Goal: Task Accomplishment & Management: Use online tool/utility

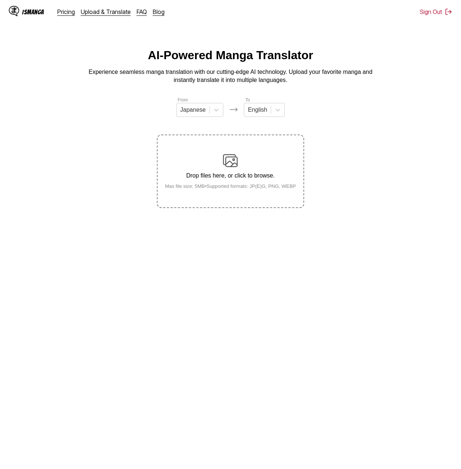
click at [220, 168] on div "Drop files here, or click to browse. Max file size: 5MB • Supported formats: JP…" at bounding box center [230, 171] width 143 height 36
click at [0, 0] on input "Drop files here, or click to browse. Max file size: 5MB • Supported formats: JP…" at bounding box center [0, 0] width 0 height 0
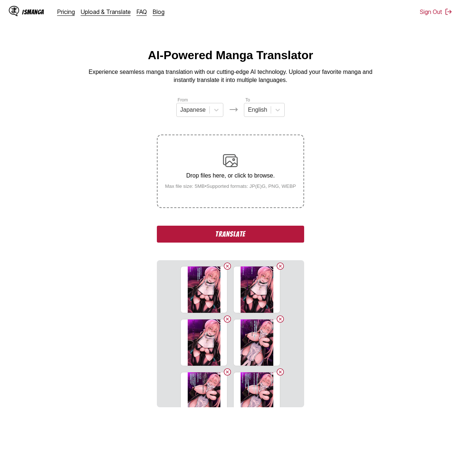
click at [390, 77] on div "AI-Powered Manga Translator Experience seamless manga translation with our cutt…" at bounding box center [231, 67] width 450 height 36
click at [264, 237] on button "Translate" at bounding box center [230, 234] width 147 height 17
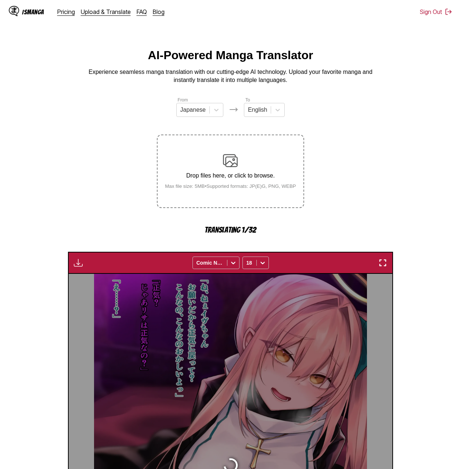
drag, startPoint x: 36, startPoint y: 135, endPoint x: 9, endPoint y: 110, distance: 37.2
click at [9, 110] on section "From Japanese To English Drop files here, or click to browse. Max file size: 5M…" at bounding box center [231, 390] width 450 height 589
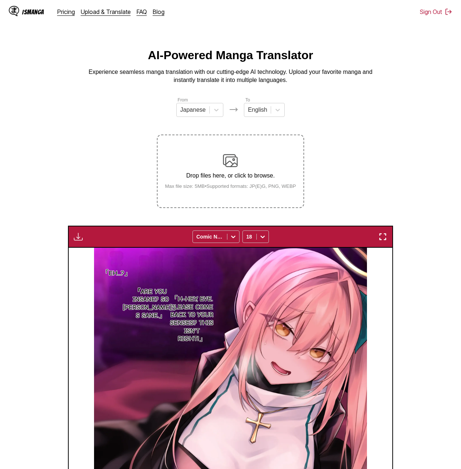
scroll to position [221, 0]
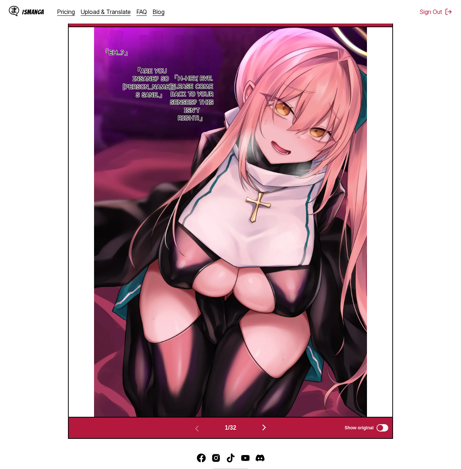
click at [411, 195] on section "From Japanese To English Drop files here, or click to browse. Max file size: 5M…" at bounding box center [231, 157] width 450 height 563
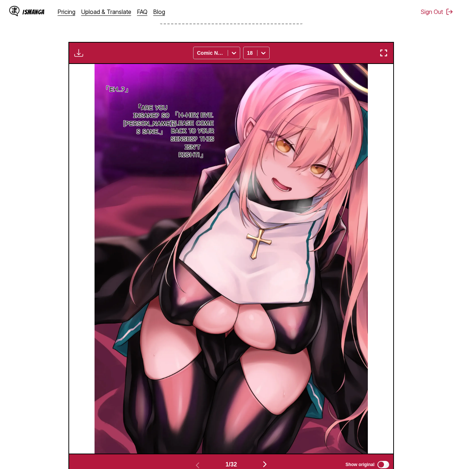
scroll to position [0, 0]
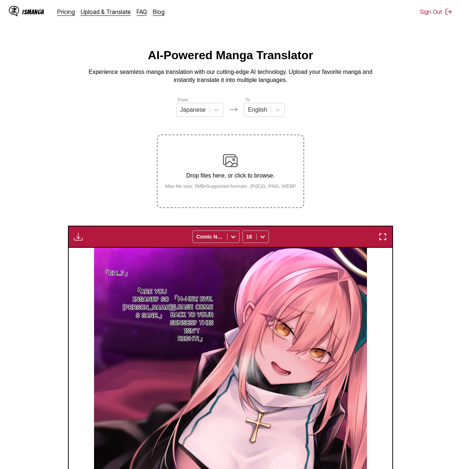
click at [84, 235] on div "Download Panel Download All Comic Neue 18" at bounding box center [230, 237] width 325 height 22
click at [66, 235] on section "From Japanese To English Drop files here, or click to browse. Max file size: 5M…" at bounding box center [231, 377] width 450 height 563
click at [75, 235] on img "button" at bounding box center [78, 236] width 9 height 9
drag, startPoint x: 92, startPoint y: 262, endPoint x: 5, endPoint y: 320, distance: 104.9
click at [92, 262] on button "Download All" at bounding box center [98, 262] width 47 height 18
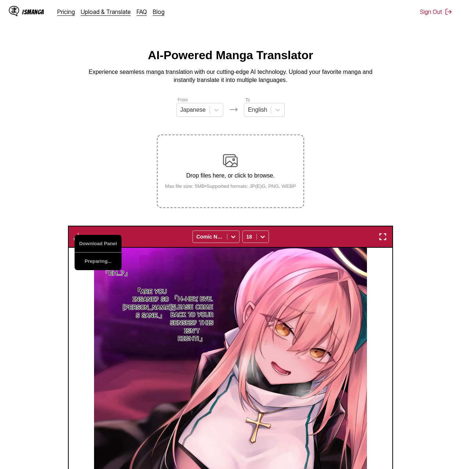
click at [431, 298] on section "From Japanese To English Drop files here, or click to browse. Max file size: 5M…" at bounding box center [231, 377] width 450 height 563
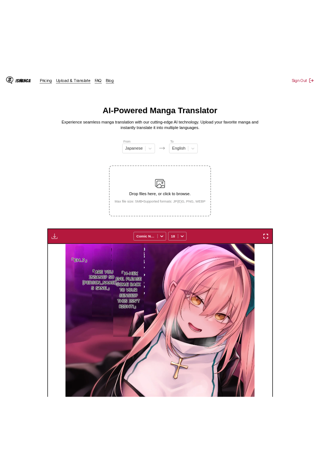
scroll to position [146, 0]
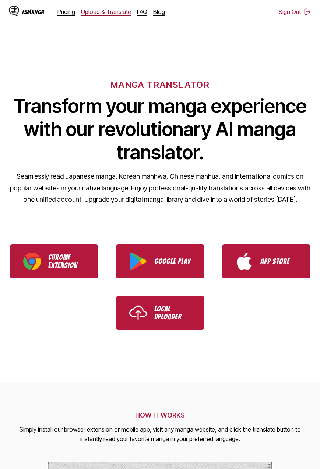
click at [97, 14] on link "Upload & Translate" at bounding box center [106, 11] width 50 height 7
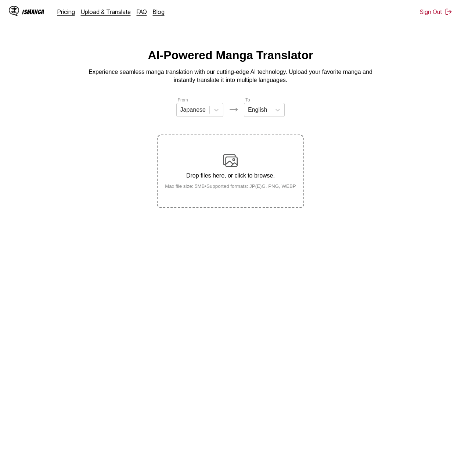
click at [207, 156] on div "Drop files here, or click to browse. Max file size: 5MB • Supported formats: JP…" at bounding box center [230, 171] width 143 height 36
click at [0, 0] on input "Drop files here, or click to browse. Max file size: 5MB • Supported formats: JP…" at bounding box center [0, 0] width 0 height 0
click at [319, 289] on main "AI-Powered Manga Translator Experience seamless manga translation with our cutt…" at bounding box center [230, 260] width 461 height 422
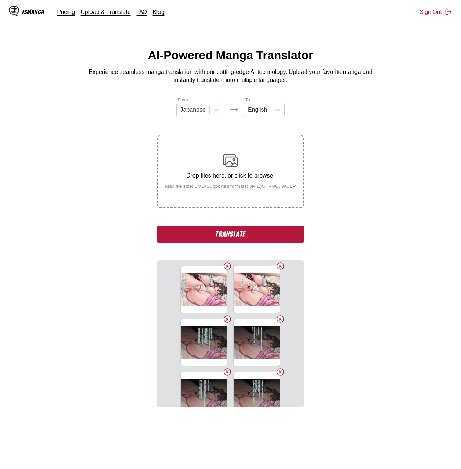
click at [284, 238] on button "Translate" at bounding box center [230, 234] width 147 height 17
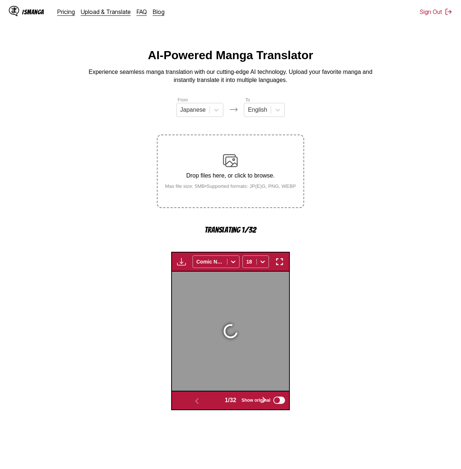
scroll to position [196, 0]
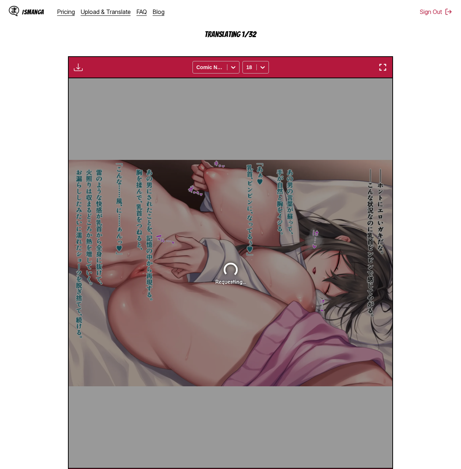
click at [319, 243] on div "Requesting..." at bounding box center [231, 273] width 324 height 390
click at [319, 239] on section "From Japanese To English Drop files here, or click to browse. Max file size: 5M…" at bounding box center [231, 195] width 450 height 589
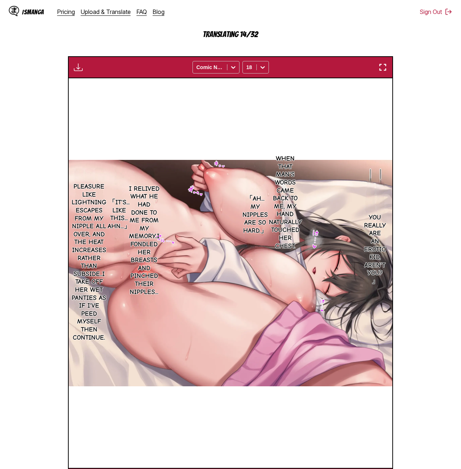
click at [319, 154] on section "From Japanese To English Drop files here, or click to browse. Max file size: 5M…" at bounding box center [231, 195] width 450 height 589
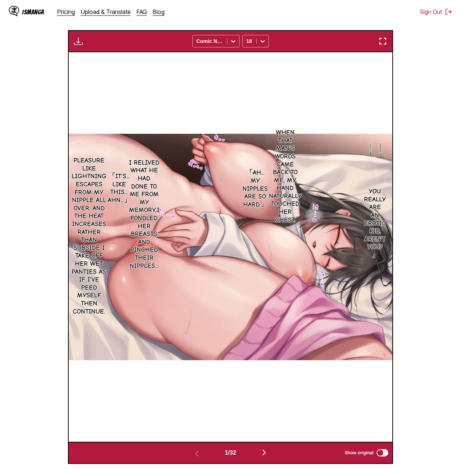
click at [319, 207] on section "From Japanese To English Drop files here, or click to browse. Max file size: 5M…" at bounding box center [231, 182] width 450 height 563
click at [83, 38] on button "button" at bounding box center [78, 41] width 13 height 10
click at [89, 62] on button "Download All" at bounding box center [98, 66] width 47 height 18
click at [319, 155] on section "From Japanese To English Drop files here, or click to browse. Max file size: 5M…" at bounding box center [231, 182] width 450 height 563
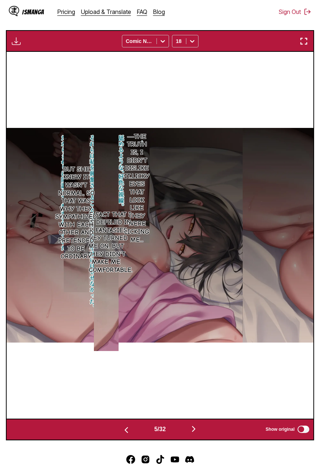
scroll to position [0, 1225]
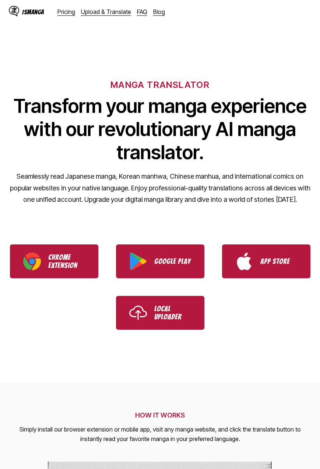
click at [102, 17] on div "IsManga Pricing Upload & Translate FAQ Blog" at bounding box center [90, 12] width 162 height 24
click at [104, 12] on link "Upload & Translate" at bounding box center [106, 11] width 50 height 7
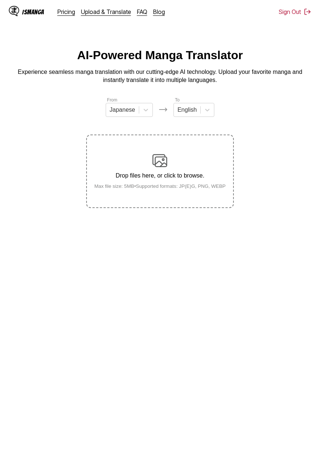
click at [152, 170] on div "Drop files here, or click to browse. Max file size: 5MB • Supported formats: JP…" at bounding box center [159, 171] width 143 height 36
click at [0, 0] on input "Drop files here, or click to browse. Max file size: 5MB • Supported formats: JP…" at bounding box center [0, 0] width 0 height 0
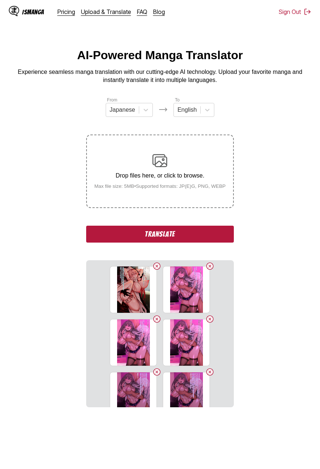
click at [210, 240] on button "Translate" at bounding box center [159, 234] width 147 height 17
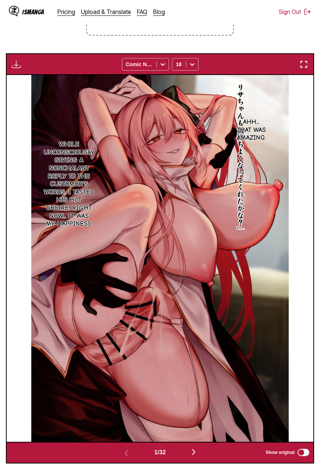
scroll to position [62, 0]
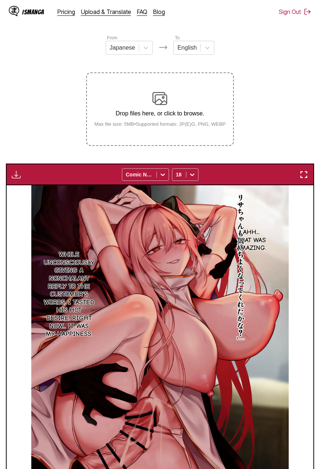
click at [302, 123] on section "From Japanese To English Drop files here, or click to browse. Max file size: 5M…" at bounding box center [160, 304] width 308 height 540
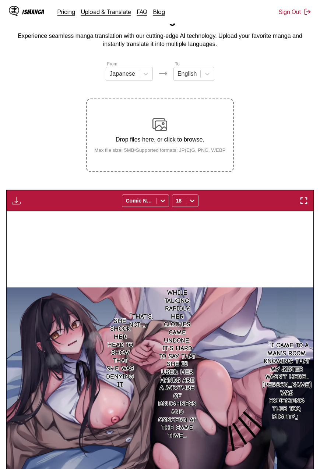
scroll to position [0, 0]
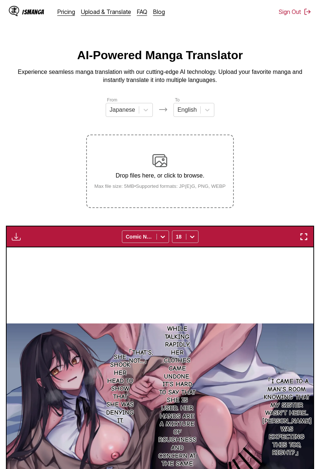
click at [16, 235] on img "button" at bounding box center [16, 236] width 9 height 9
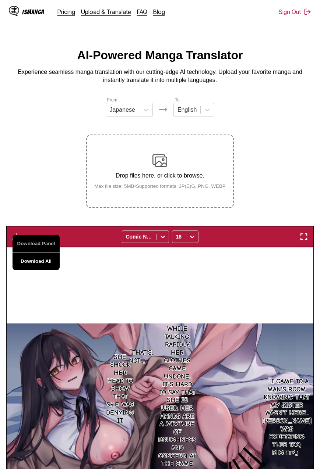
click at [27, 263] on button "Download All" at bounding box center [36, 262] width 47 height 18
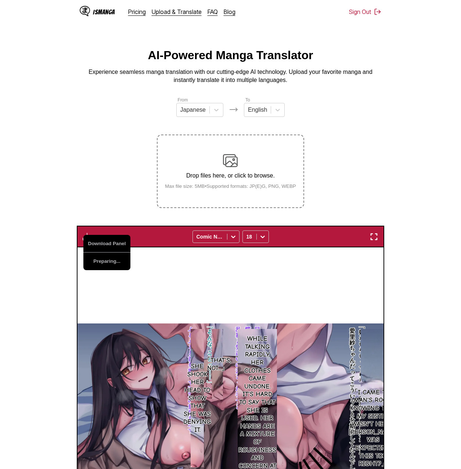
scroll to position [0, 4212]
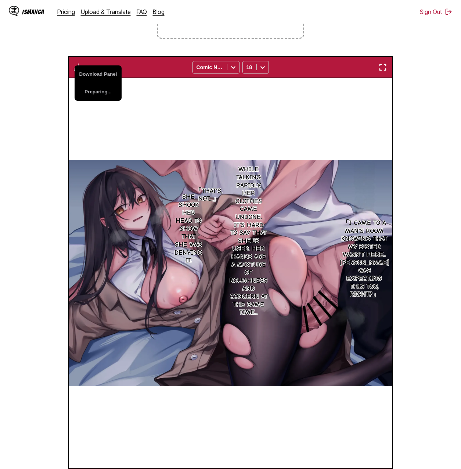
click at [319, 42] on section "From Japanese To English Drop files here, or click to browse. Max file size: 5M…" at bounding box center [231, 208] width 450 height 563
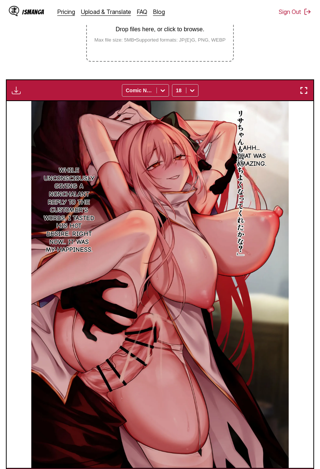
scroll to position [170, 0]
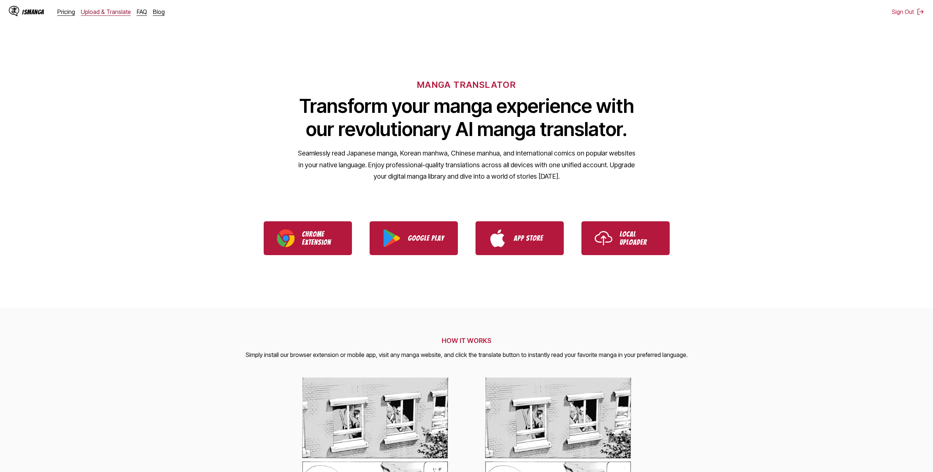
click at [107, 13] on link "Upload & Translate" at bounding box center [106, 11] width 50 height 7
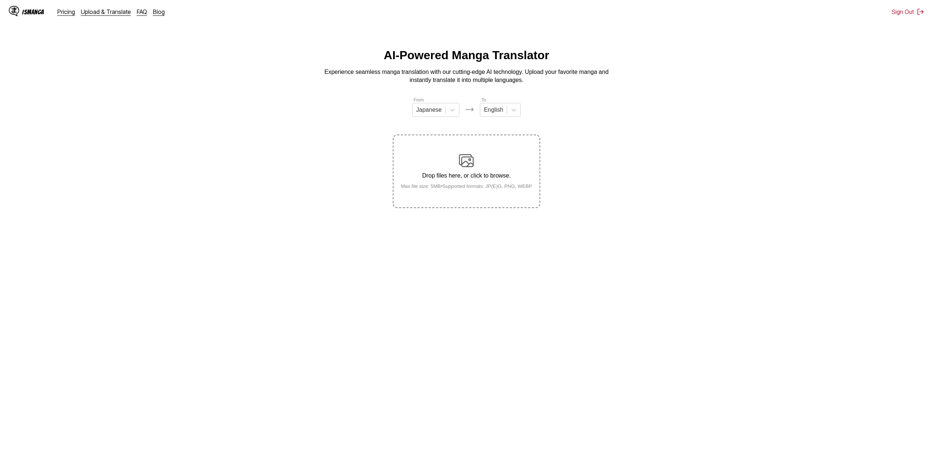
click at [319, 167] on div "Drop files here, or click to browse. Max file size: 5MB • Supported formats: JP…" at bounding box center [466, 171] width 143 height 36
click at [0, 0] on input "Drop files here, or click to browse. Max file size: 5MB • Supported formats: JP…" at bounding box center [0, 0] width 0 height 0
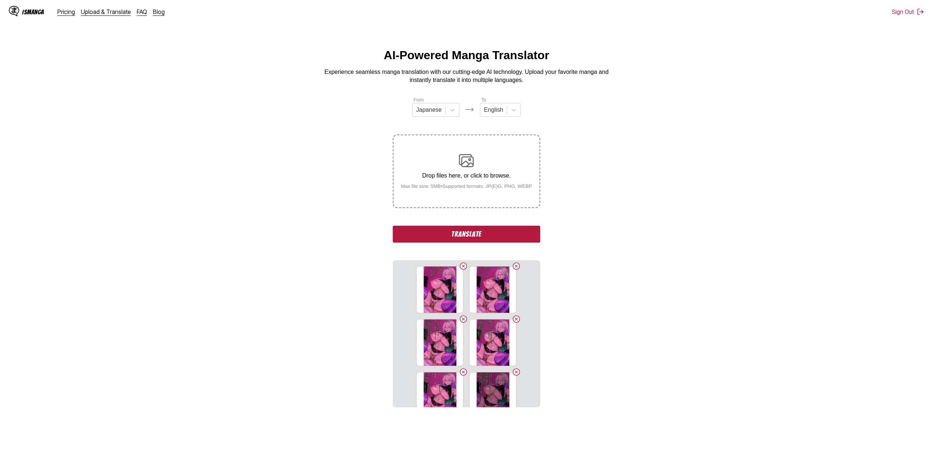
click at [319, 235] on button "Translate" at bounding box center [466, 234] width 147 height 17
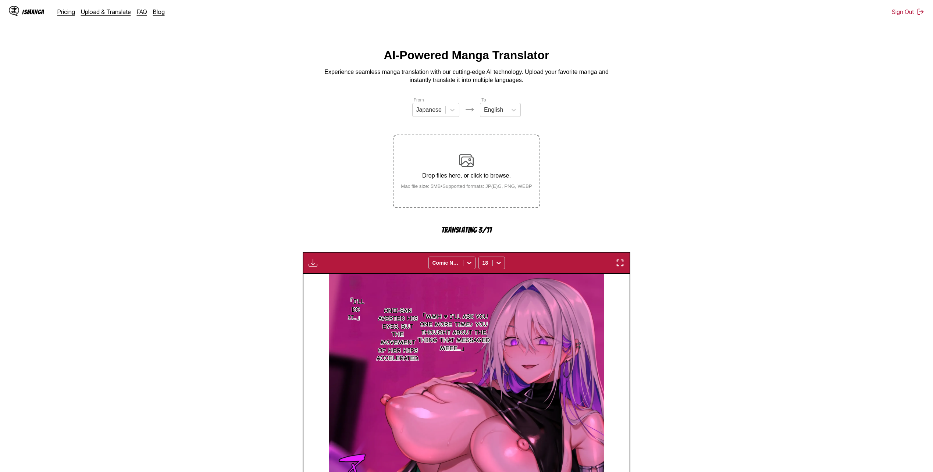
drag, startPoint x: 192, startPoint y: 283, endPoint x: 118, endPoint y: 195, distance: 115.4
click at [126, 196] on section "From Japanese To English Drop files here, or click to browse. Max file size: 5M…" at bounding box center [466, 392] width 921 height 592
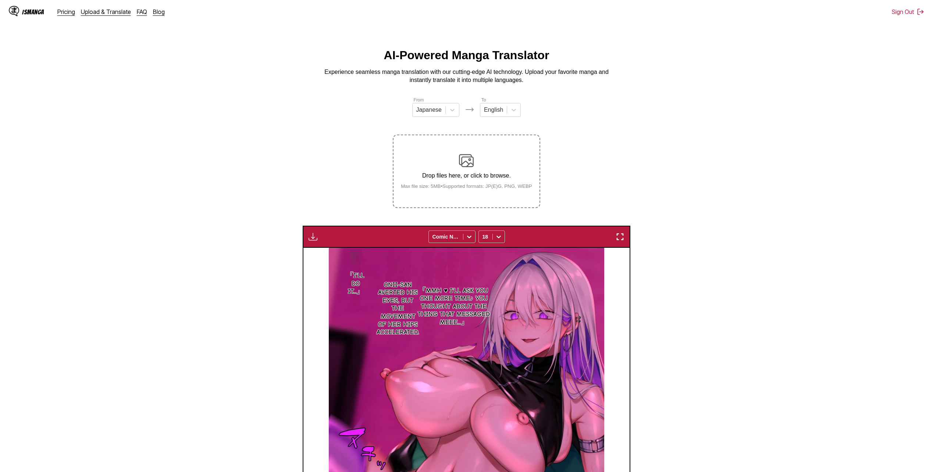
click at [319, 240] on div "Download Panel Download All Comic Neue 18" at bounding box center [467, 237] width 328 height 22
click at [314, 235] on img "button" at bounding box center [313, 236] width 9 height 9
click at [319, 260] on button "Download All" at bounding box center [332, 262] width 47 height 18
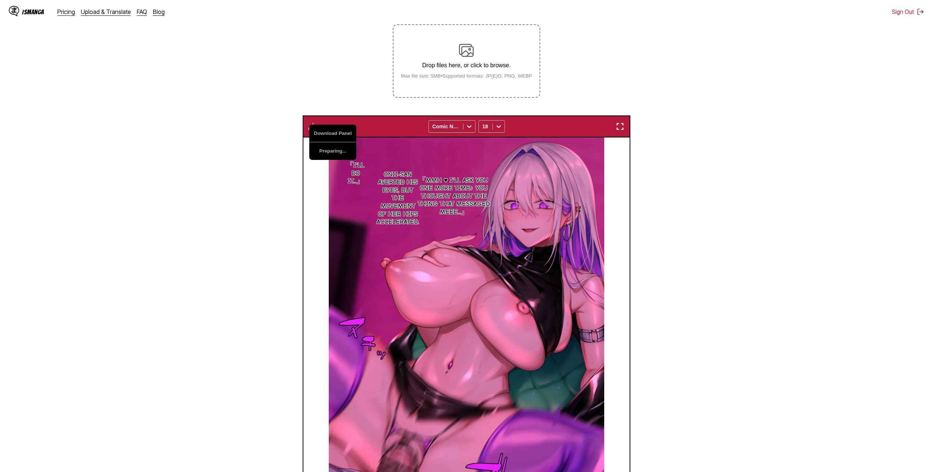
click at [319, 302] on section "From Japanese To English Drop files here, or click to browse. Max file size: 5M…" at bounding box center [466, 269] width 921 height 566
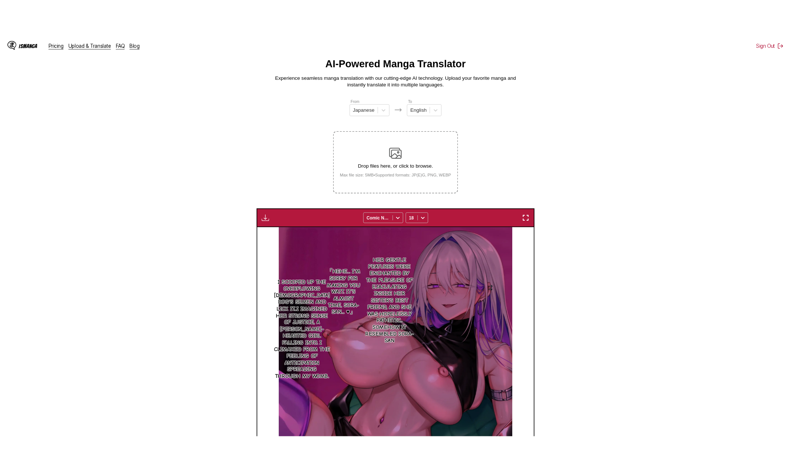
scroll to position [0, 0]
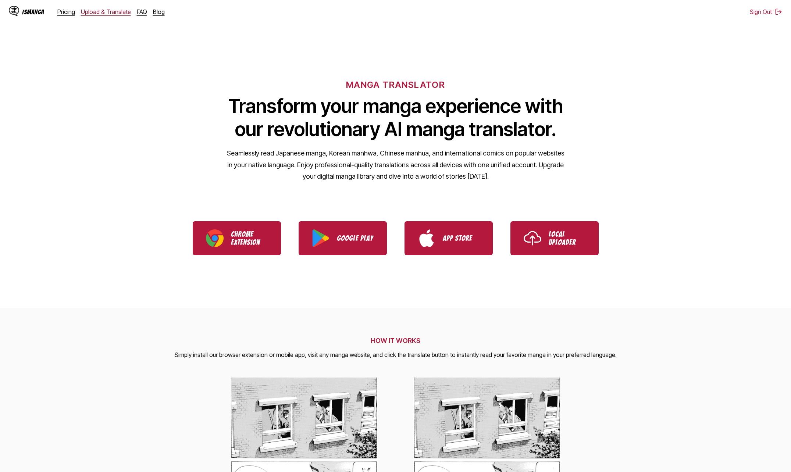
click at [92, 11] on link "Upload & Translate" at bounding box center [106, 11] width 50 height 7
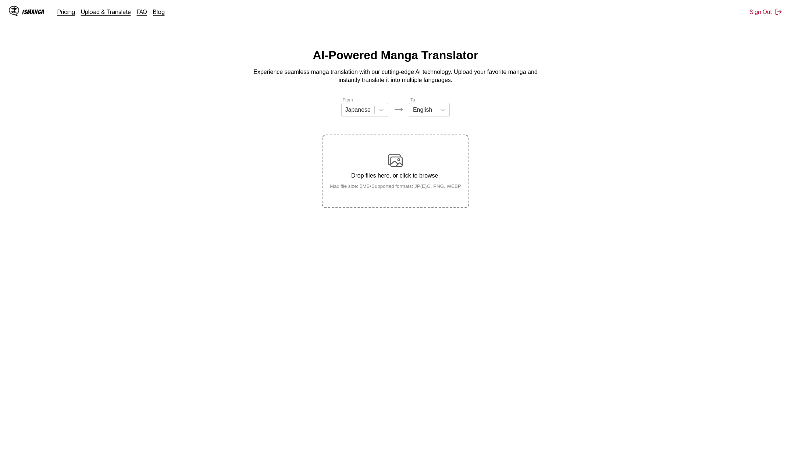
click at [398, 163] on img at bounding box center [395, 160] width 15 height 15
click at [0, 0] on input "Drop files here, or click to browse. Max file size: 5MB • Supported formats: JP…" at bounding box center [0, 0] width 0 height 0
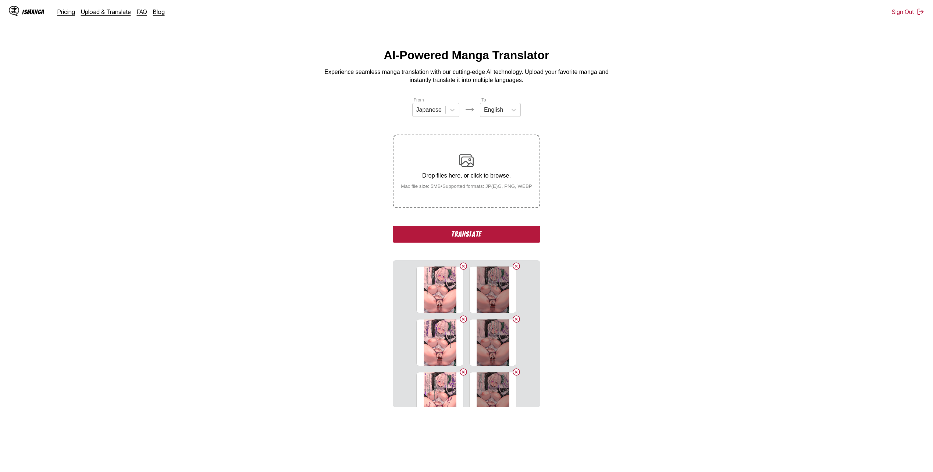
click at [507, 239] on button "Translate" at bounding box center [466, 234] width 147 height 17
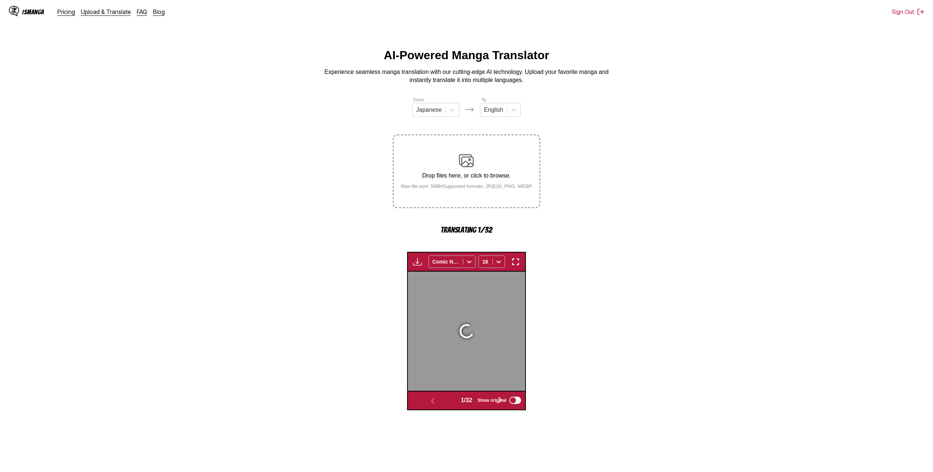
scroll to position [196, 0]
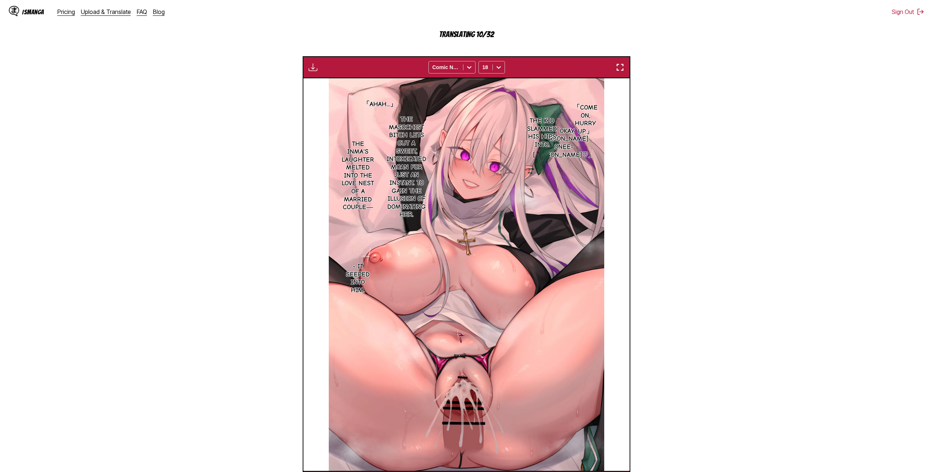
click at [791, 289] on section "From Japanese To English Drop files here, or click to browse. Max file size: 5M…" at bounding box center [466, 197] width 921 height 592
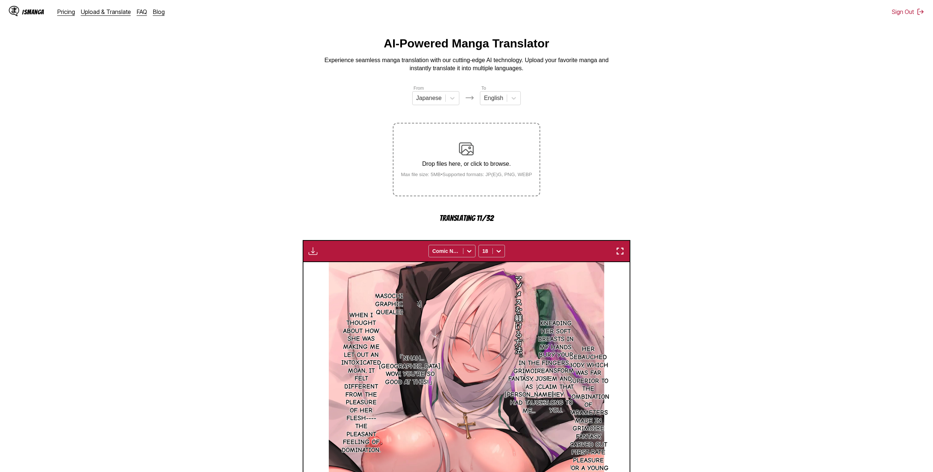
scroll to position [0, 0]
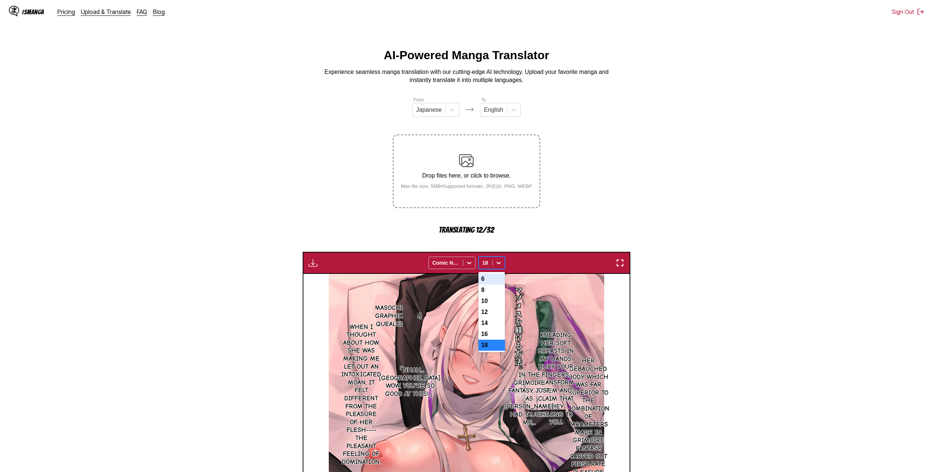
click at [500, 265] on icon at bounding box center [498, 262] width 7 height 7
click at [491, 336] on div "16" at bounding box center [491, 334] width 26 height 11
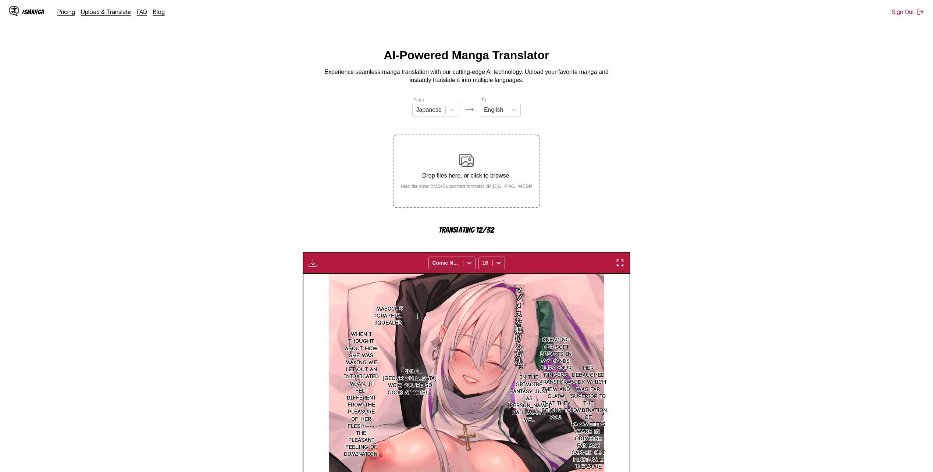
click at [723, 322] on section "From Japanese To English Drop files here, or click to browse. Max file size: 5M…" at bounding box center [466, 392] width 921 height 592
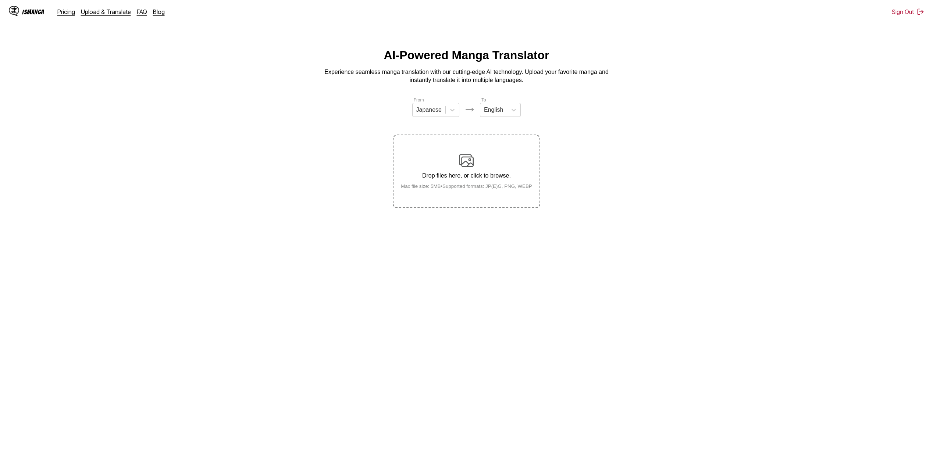
click at [468, 157] on img at bounding box center [466, 160] width 15 height 15
click at [0, 0] on input "Drop files here, or click to browse. Max file size: 5MB • Supported formats: JP…" at bounding box center [0, 0] width 0 height 0
click at [249, 149] on section "From Japanese To English Uploading..." at bounding box center [466, 152] width 921 height 112
click at [253, 409] on main "AI-Powered Manga Translator Experience seamless manga translation with our cutt…" at bounding box center [466, 261] width 933 height 425
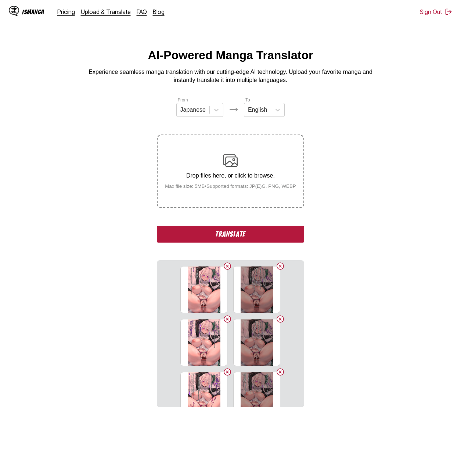
click at [250, 235] on button "Translate" at bounding box center [230, 234] width 147 height 17
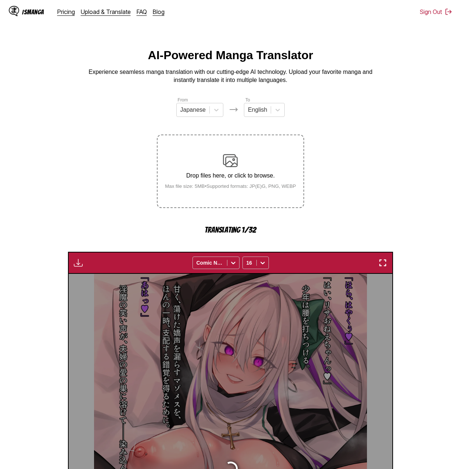
scroll to position [196, 0]
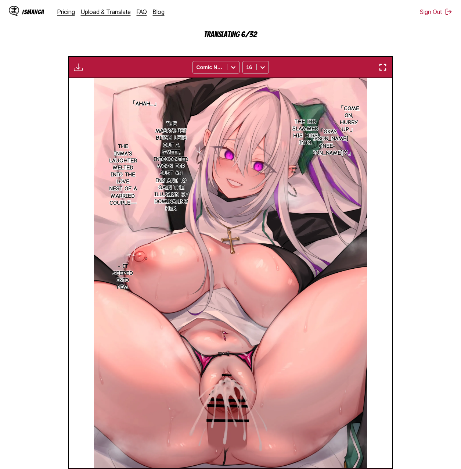
click at [27, 207] on section "From Japanese To English Drop files here, or click to browse. Max file size: 5M…" at bounding box center [231, 195] width 450 height 589
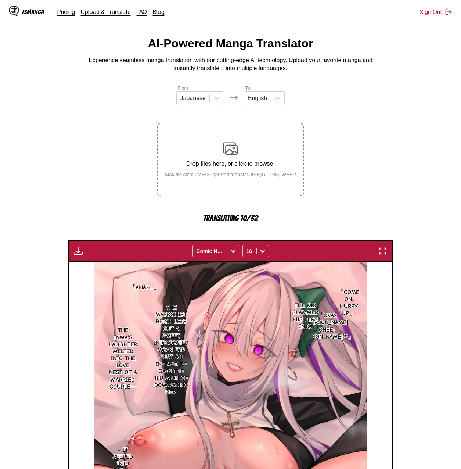
scroll to position [0, 0]
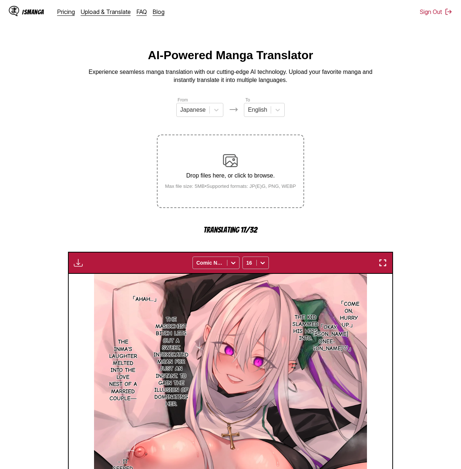
drag, startPoint x: 13, startPoint y: 170, endPoint x: 16, endPoint y: 103, distance: 67.4
click at [16, 103] on section "From Japanese To English Drop files here, or click to browse. Max file size: 5M…" at bounding box center [231, 390] width 450 height 589
click at [34, 93] on main "AI-Powered Manga Translator Experience seamless manga translation with our cutt…" at bounding box center [230, 367] width 461 height 637
drag, startPoint x: 10, startPoint y: 122, endPoint x: 6, endPoint y: 122, distance: 4.1
drag, startPoint x: 6, startPoint y: 122, endPoint x: 14, endPoint y: 86, distance: 36.9
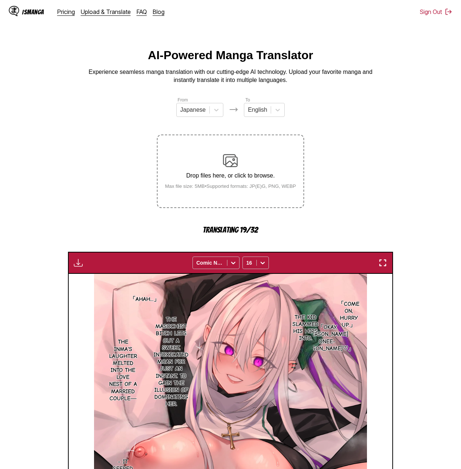
click at [14, 85] on div "AI-Powered Manga Translator Experience seamless manga translation with our cutt…" at bounding box center [231, 67] width 450 height 36
drag, startPoint x: 48, startPoint y: 179, endPoint x: 51, endPoint y: 143, distance: 36.5
click at [51, 143] on section "From Japanese To English Drop files here, or click to browse. Max file size: 5M…" at bounding box center [231, 390] width 450 height 589
drag, startPoint x: 16, startPoint y: 187, endPoint x: 31, endPoint y: 146, distance: 43.5
click at [31, 146] on section "From Japanese To English Drop files here, or click to browse. Max file size: 5M…" at bounding box center [231, 390] width 450 height 589
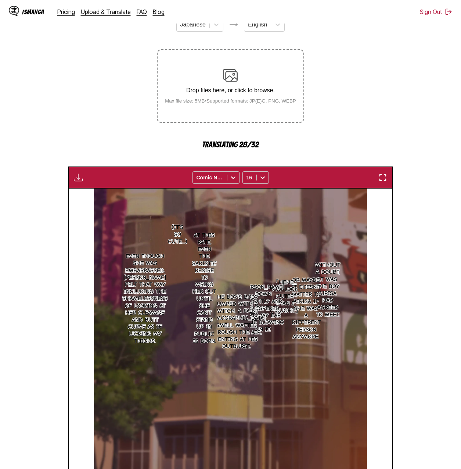
scroll to position [12, 0]
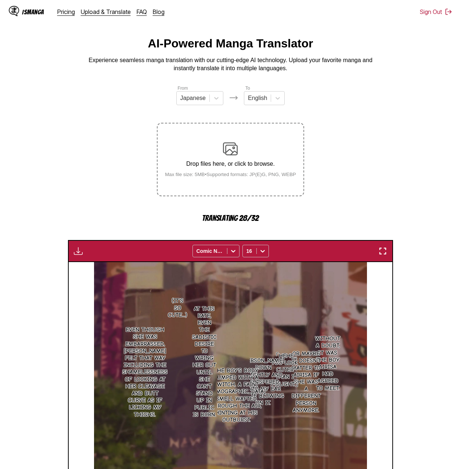
drag, startPoint x: 35, startPoint y: 165, endPoint x: 41, endPoint y: 129, distance: 36.5
click at [41, 129] on section "From Japanese To English Drop files here, or click to browse. Max file size: 5M…" at bounding box center [231, 379] width 450 height 589
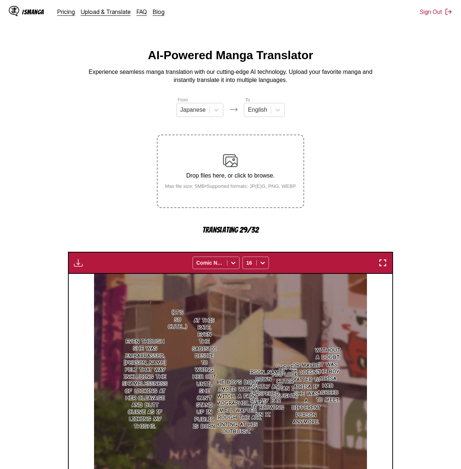
drag, startPoint x: 101, startPoint y: 151, endPoint x: 97, endPoint y: 127, distance: 24.1
click at [97, 127] on section "From Japanese To English Drop files here, or click to browse. Max file size: 5M…" at bounding box center [231, 390] width 450 height 589
click at [75, 182] on section "From Japanese To English Drop files here, or click to browse. Max file size: 5M…" at bounding box center [231, 390] width 450 height 589
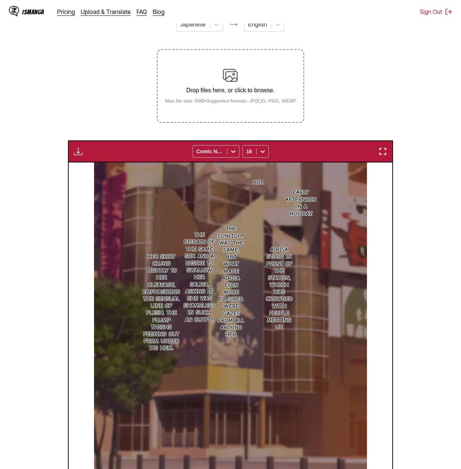
scroll to position [49, 0]
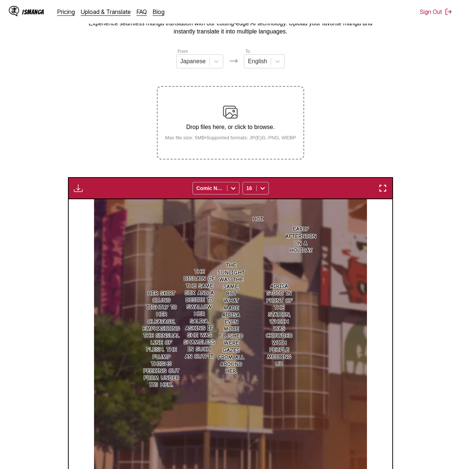
click at [82, 190] on img "button" at bounding box center [78, 188] width 9 height 9
click at [112, 220] on button "Download All" at bounding box center [98, 213] width 47 height 18
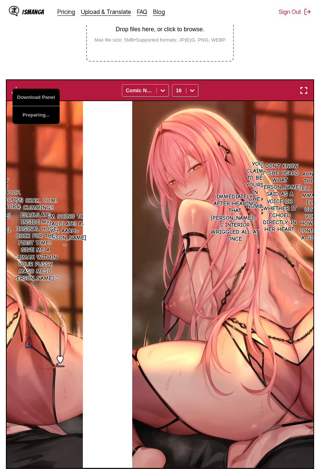
scroll to position [0, 8883]
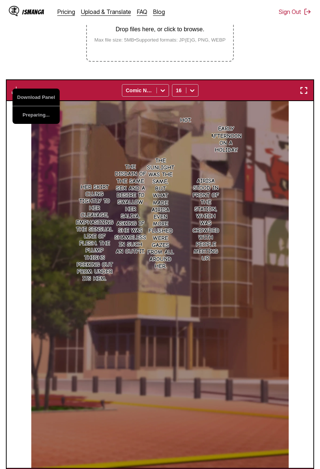
click at [297, 56] on section "From Japanese To English Drop files here, or click to browse. Max file size: 5M…" at bounding box center [160, 220] width 308 height 540
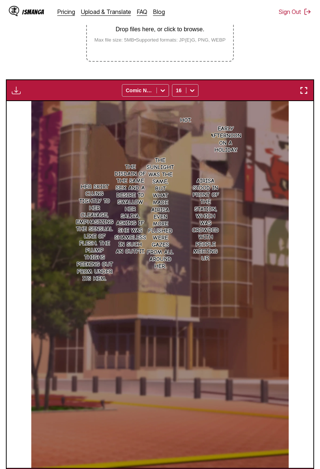
scroll to position [0, 9395]
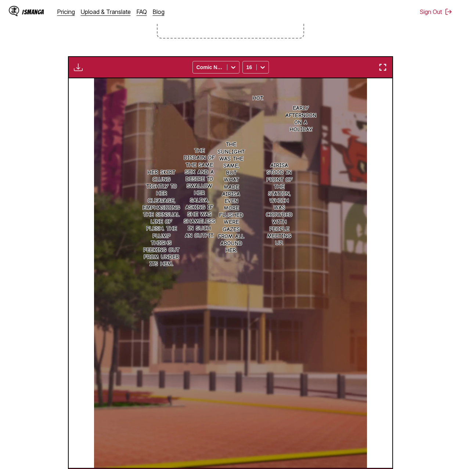
drag, startPoint x: 443, startPoint y: 29, endPoint x: 333, endPoint y: 23, distance: 110.5
click at [333, 23] on div "IsManga Pricing Upload & Translate FAQ Blog Sign Out Pricing Upload & Translate…" at bounding box center [230, 12] width 461 height 24
drag, startPoint x: 431, startPoint y: 35, endPoint x: 324, endPoint y: 35, distance: 107.0
click at [324, 35] on section "From Japanese To English Drop files here, or click to browse. Max file size: 5M…" at bounding box center [231, 208] width 450 height 563
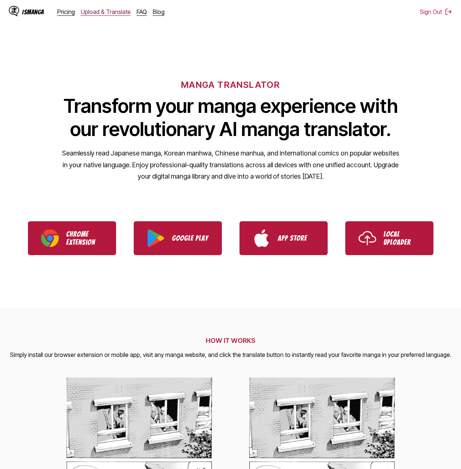
click at [108, 8] on link "Upload & Translate" at bounding box center [106, 11] width 50 height 7
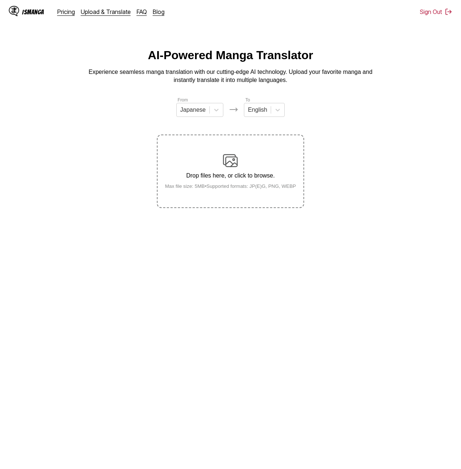
click at [221, 155] on div "Drop files here, or click to browse. Max file size: 5MB • Supported formats: JP…" at bounding box center [230, 171] width 143 height 36
click at [0, 0] on input "Drop files here, or click to browse. Max file size: 5MB • Supported formats: JP…" at bounding box center [0, 0] width 0 height 0
click at [309, 343] on main "AI-Powered Manga Translator Experience seamless manga translation with our cutt…" at bounding box center [230, 260] width 461 height 422
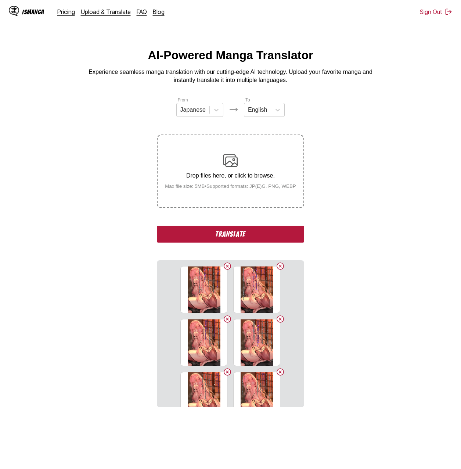
click at [296, 238] on button "Translate" at bounding box center [230, 234] width 147 height 17
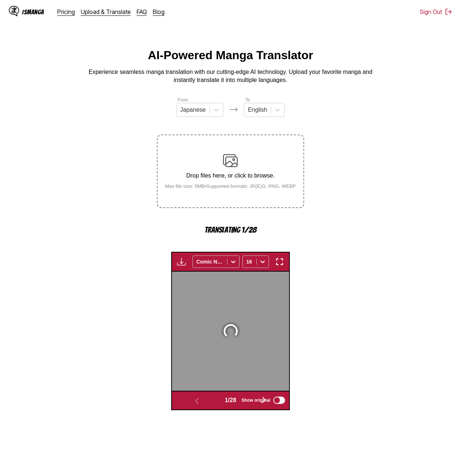
click at [289, 272] on div at bounding box center [230, 331] width 117 height 119
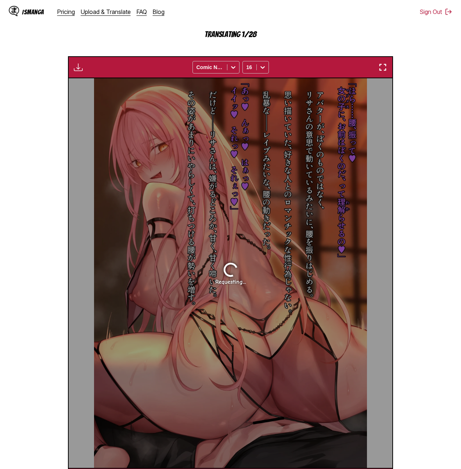
click at [422, 200] on section "From Japanese To English Drop files here, or click to browse. Max file size: 5M…" at bounding box center [231, 195] width 450 height 589
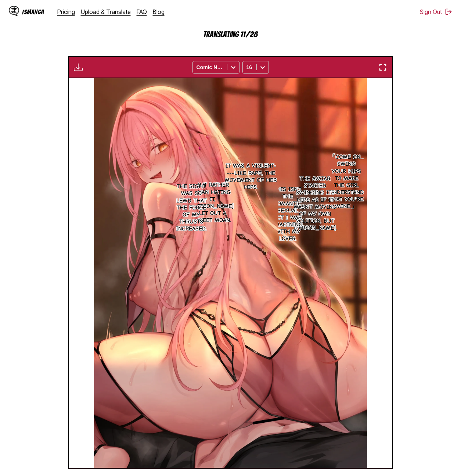
click at [426, 203] on section "From Japanese To English Drop files here, or click to browse. Max file size: 5M…" at bounding box center [231, 195] width 450 height 589
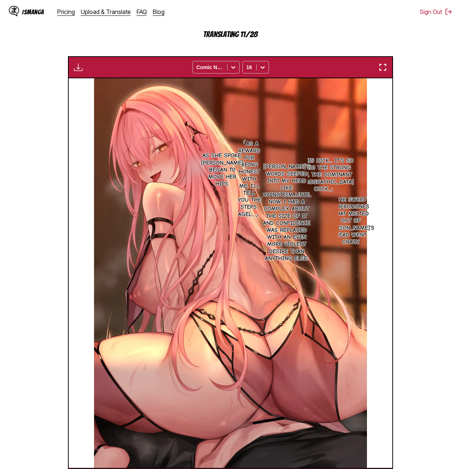
scroll to position [0, 0]
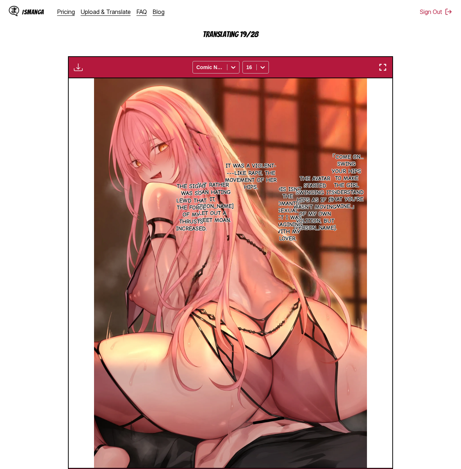
click at [438, 175] on section "From Japanese To English Drop files here, or click to browse. Max file size: 5M…" at bounding box center [231, 195] width 450 height 589
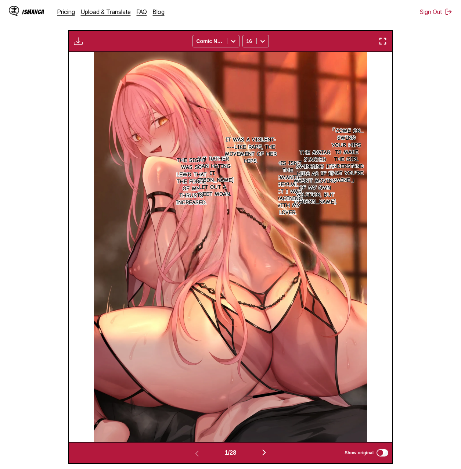
click at [424, 135] on section "From Japanese To English Drop files here, or click to browse. Max file size: 5M…" at bounding box center [231, 182] width 450 height 563
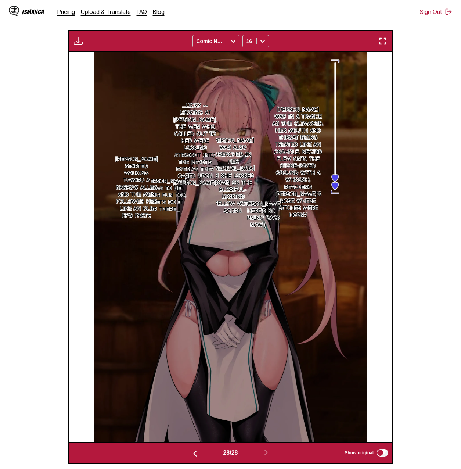
scroll to position [12, 0]
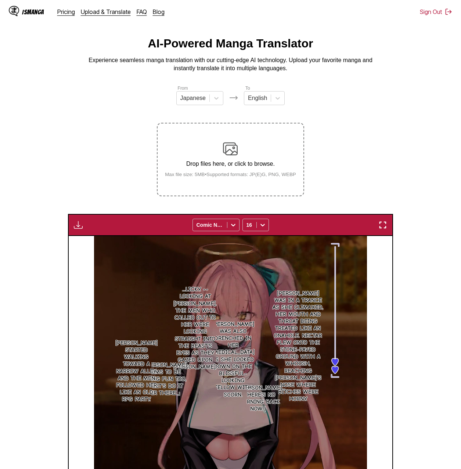
click at [73, 227] on button "button" at bounding box center [78, 225] width 13 height 10
click at [86, 250] on button "Download All" at bounding box center [98, 250] width 47 height 18
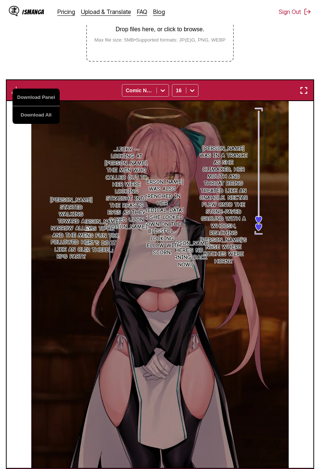
scroll to position [0, 8270]
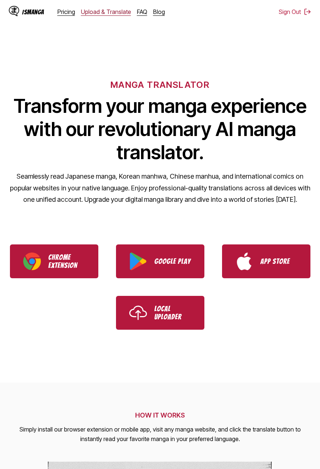
click at [97, 15] on link "Upload & Translate" at bounding box center [106, 11] width 50 height 7
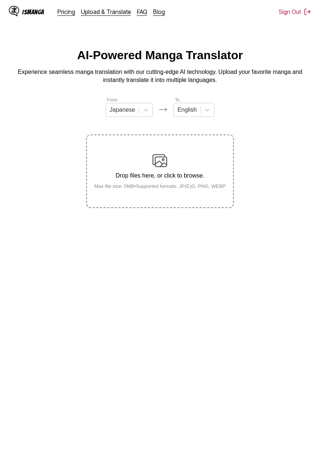
click at [181, 159] on div "Drop files here, or click to browse. Max file size: 5MB • Supported formats: JP…" at bounding box center [159, 171] width 143 height 36
click at [0, 0] on input "Drop files here, or click to browse. Max file size: 5MB • Supported formats: JP…" at bounding box center [0, 0] width 0 height 0
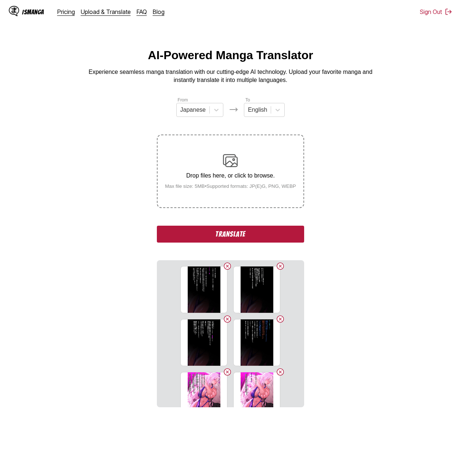
click at [241, 236] on button "Translate" at bounding box center [230, 234] width 147 height 17
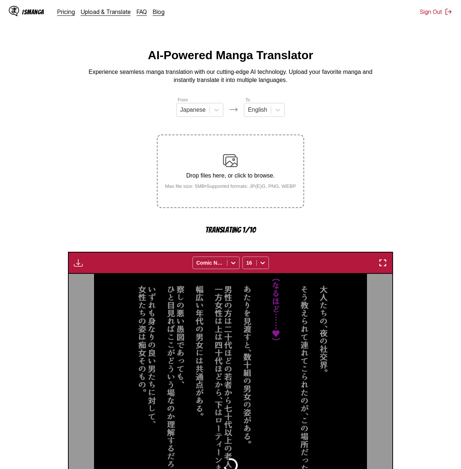
scroll to position [196, 0]
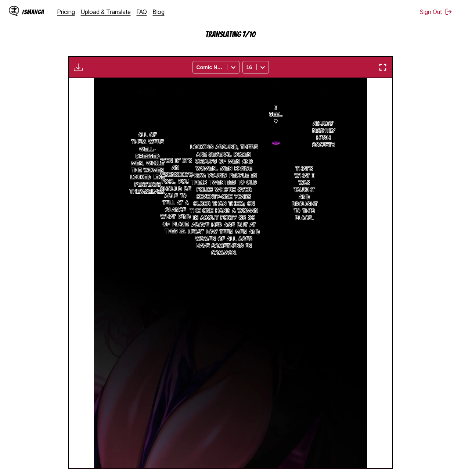
click at [319, 115] on section "From Japanese To English Drop files here, or click to browse. Max file size: 5M…" at bounding box center [231, 195] width 450 height 589
click at [319, 131] on section "From Japanese To English Drop files here, or click to browse. Max file size: 5M…" at bounding box center [231, 195] width 450 height 589
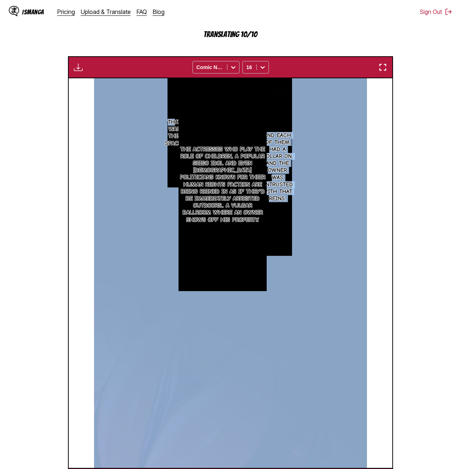
drag, startPoint x: 175, startPoint y: 123, endPoint x: 156, endPoint y: 124, distance: 18.8
click at [156, 124] on div "And each of them had a collar on, and the owner was entrusted with that reins. …" at bounding box center [231, 273] width 324 height 390
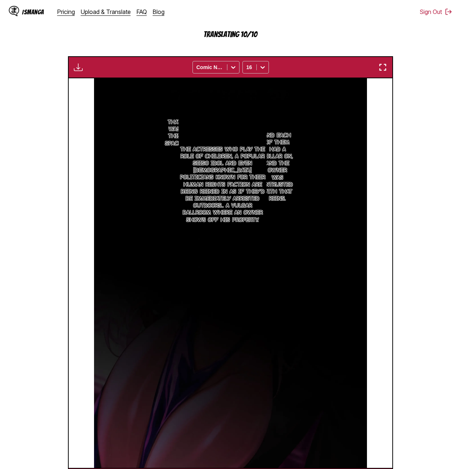
click at [319, 164] on section "From Japanese To English Drop files here, or click to browse. Max file size: 5M…" at bounding box center [231, 195] width 450 height 589
click at [264, 78] on section "The actresses who play the role of children, a popular Seiso idol and even [DEM…" at bounding box center [223, 184] width 88 height 213
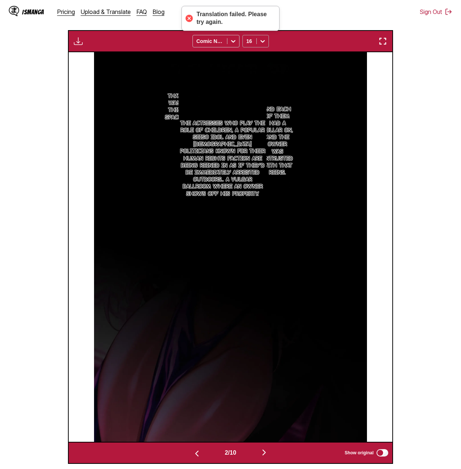
click at [260, 46] on div at bounding box center [263, 41] width 12 height 12
click at [259, 107] on div "14" at bounding box center [256, 101] width 26 height 11
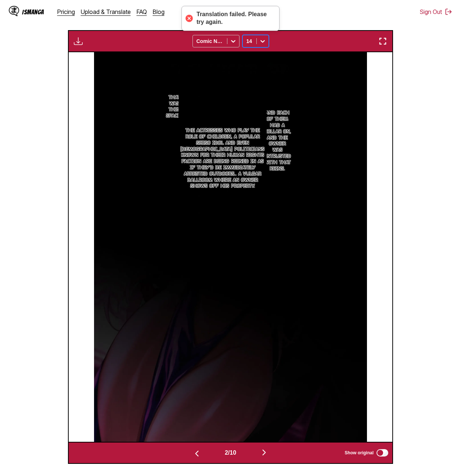
click at [254, 44] on div "14" at bounding box center [250, 41] width 14 height 10
click at [254, 115] on div "16" at bounding box center [256, 112] width 26 height 11
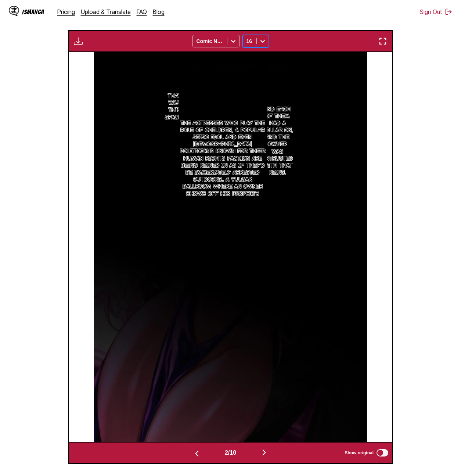
click at [319, 152] on section "From Japanese To English Drop files here, or click to browse. Max file size: 5M…" at bounding box center [231, 182] width 450 height 563
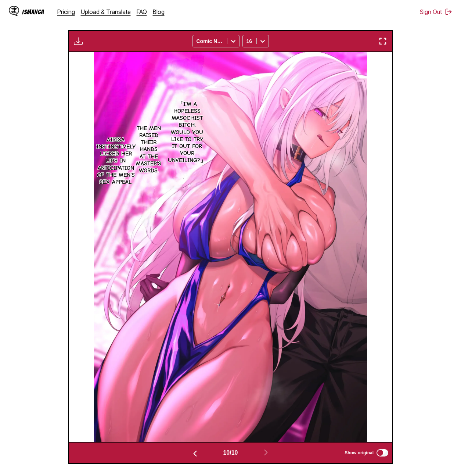
scroll to position [0, 2916]
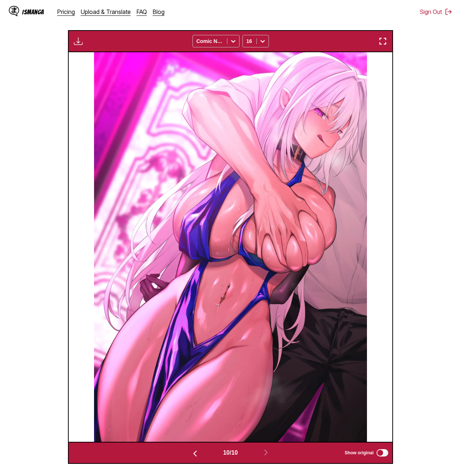
click at [76, 43] on img "button" at bounding box center [78, 41] width 9 height 9
click at [100, 67] on button "Download All" at bounding box center [98, 66] width 47 height 18
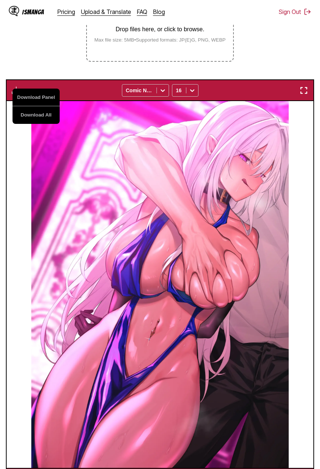
scroll to position [0, 2757]
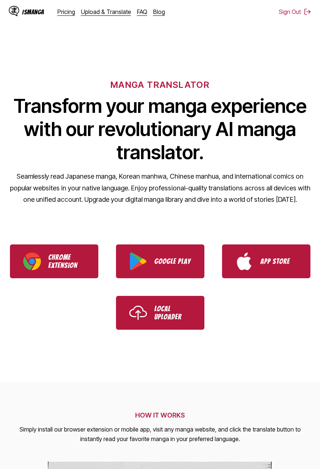
click at [120, 17] on div "IsManga Pricing Upload & Translate FAQ Blog" at bounding box center [90, 12] width 162 height 24
click at [120, 12] on link "Upload & Translate" at bounding box center [106, 11] width 50 height 7
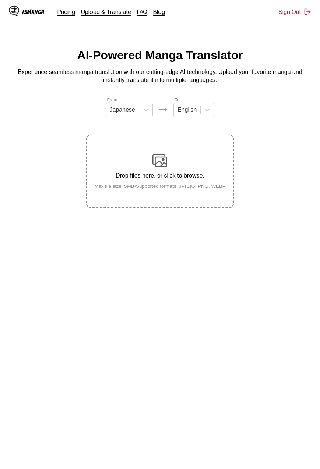
click at [134, 186] on small "Max file size: 5MB • Supported formats: JP(E)G, PNG, WEBP" at bounding box center [159, 186] width 143 height 6
click at [0, 0] on input "Drop files here, or click to browse. Max file size: 5MB • Supported formats: JP…" at bounding box center [0, 0] width 0 height 0
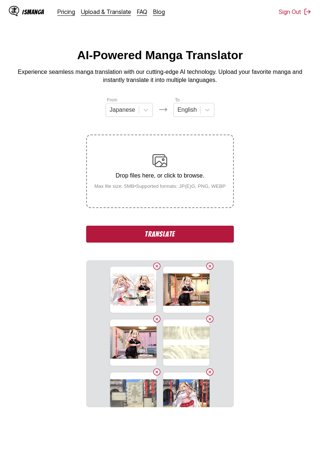
click at [196, 232] on button "Translate" at bounding box center [159, 234] width 147 height 17
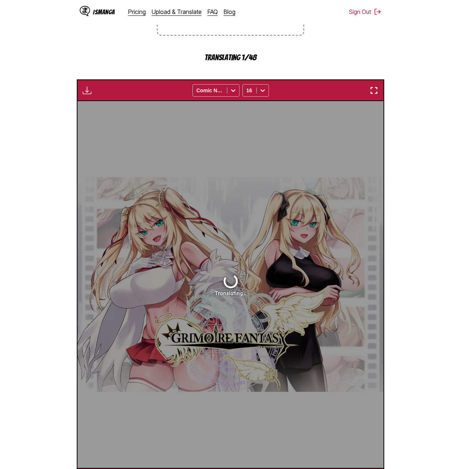
scroll to position [196, 0]
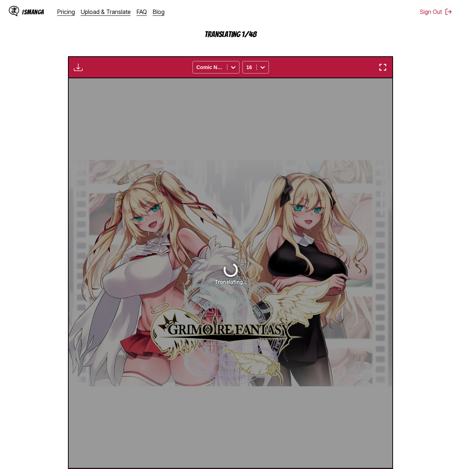
click at [319, 117] on section "From Japanese To English Drop files here, or click to browse. Max file size: 5M…" at bounding box center [231, 195] width 450 height 589
drag, startPoint x: 444, startPoint y: 114, endPoint x: 432, endPoint y: 73, distance: 42.5
click at [319, 73] on section "From Japanese To English Drop files here, or click to browse. Max file size: 5M…" at bounding box center [231, 195] width 450 height 589
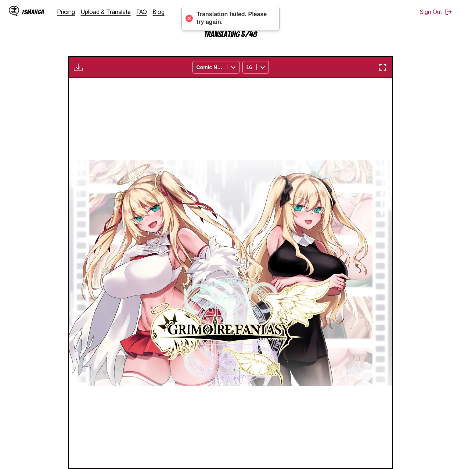
scroll to position [0, 324]
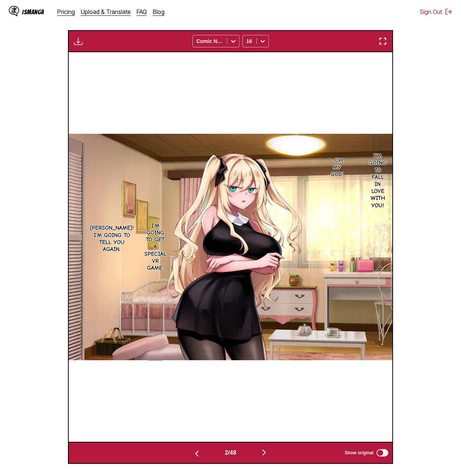
drag, startPoint x: 442, startPoint y: 313, endPoint x: 433, endPoint y: 319, distance: 10.6
click at [319, 314] on section "From Japanese To English Drop files here, or click to browse. Max file size: 5M…" at bounding box center [231, 182] width 450 height 563
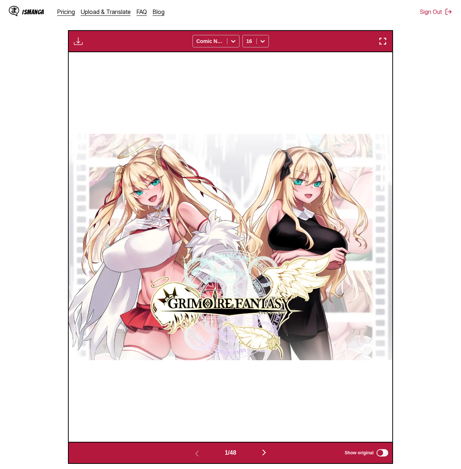
scroll to position [49, 0]
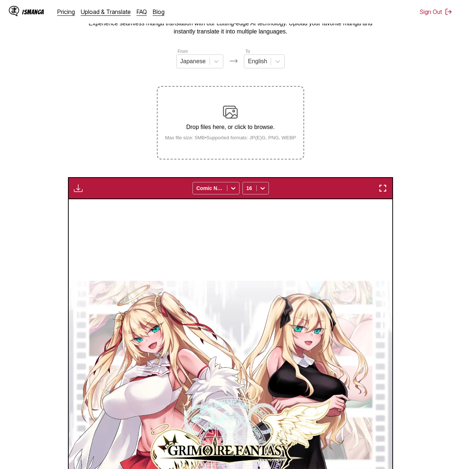
click at [81, 182] on div "Download Panel Download All Comic Neue 16" at bounding box center [230, 188] width 325 height 22
click at [80, 189] on img "button" at bounding box center [78, 188] width 9 height 9
click at [80, 213] on button "Download All" at bounding box center [98, 213] width 47 height 18
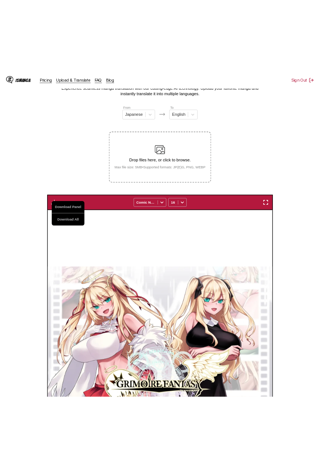
scroll to position [146, 0]
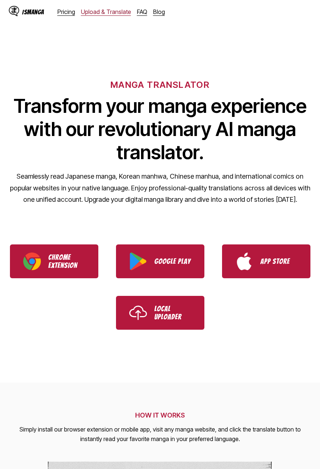
click at [97, 10] on link "Upload & Translate" at bounding box center [106, 11] width 50 height 7
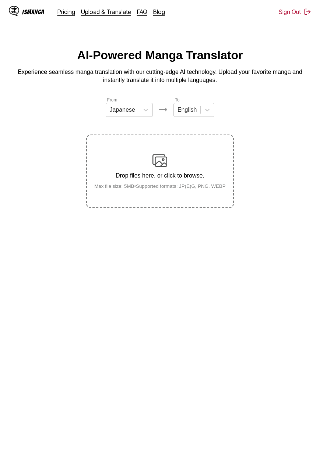
click at [153, 153] on label "Drop files here, or click to browse. Max file size: 5MB • Supported formats: JP…" at bounding box center [160, 171] width 146 height 72
click at [0, 0] on input "Drop files here, or click to browse. Max file size: 5MB • Supported formats: JP…" at bounding box center [0, 0] width 0 height 0
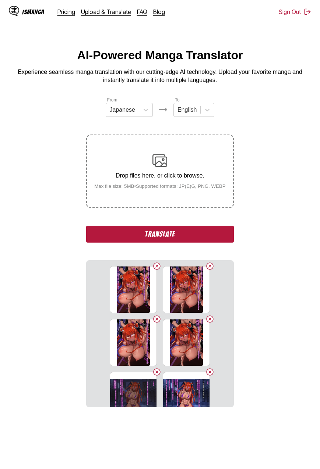
click at [210, 244] on div "From Japanese To English Drop files here, or click to browse. Max file size: 5M…" at bounding box center [159, 251] width 147 height 311
click at [207, 238] on button "Translate" at bounding box center [159, 234] width 147 height 17
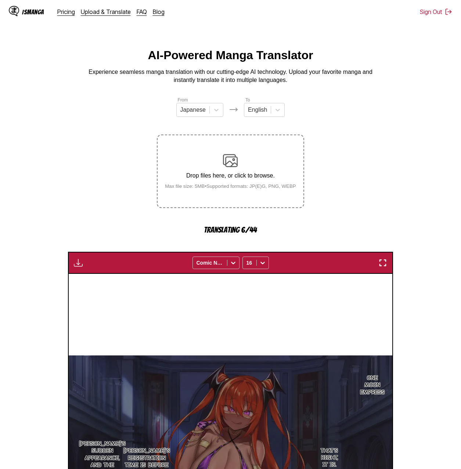
click at [319, 90] on main "AI-Powered Manga Translator Experience seamless manga translation with our cutt…" at bounding box center [230, 367] width 461 height 637
click at [319, 162] on section "From Japanese To English Drop files here, or click to browse. Max file size: 5M…" at bounding box center [231, 390] width 450 height 589
click at [319, 168] on section "From Japanese To English Drop files here, or click to browse. Max file size: 5M…" at bounding box center [231, 390] width 450 height 589
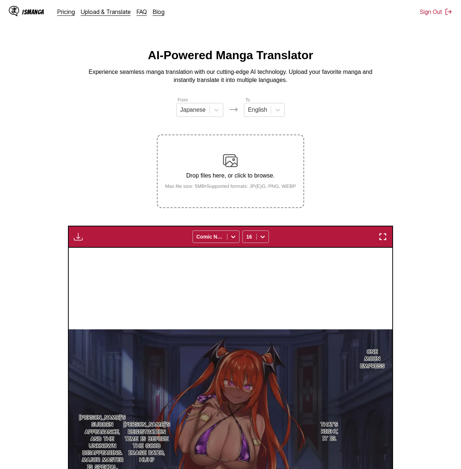
drag, startPoint x: 367, startPoint y: 145, endPoint x: 363, endPoint y: 144, distance: 4.2
click at [319, 145] on section "From Japanese To English Drop files here, or click to browse. Max file size: 5M…" at bounding box center [231, 377] width 450 height 563
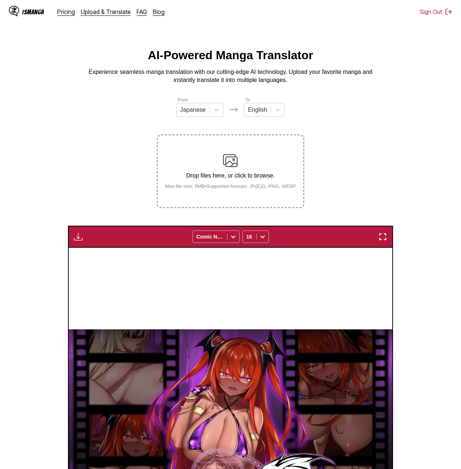
click at [81, 241] on img "button" at bounding box center [78, 236] width 9 height 9
click at [100, 258] on button "Download All" at bounding box center [98, 262] width 47 height 18
click at [319, 68] on div "AI-Powered Manga Translator Experience seamless manga translation with our cutt…" at bounding box center [231, 67] width 450 height 36
click at [79, 240] on img "button" at bounding box center [78, 236] width 9 height 9
click at [91, 154] on section "From Japanese To English Drop files here, or click to browse. Max file size: 5M…" at bounding box center [231, 377] width 450 height 563
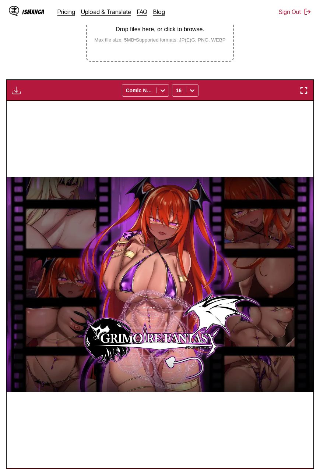
scroll to position [0, 13171]
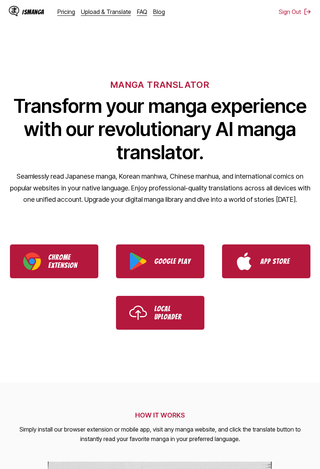
click at [85, 16] on div "IsManga Pricing Upload & Translate FAQ Blog" at bounding box center [90, 12] width 162 height 24
click at [87, 14] on link "Upload & Translate" at bounding box center [106, 11] width 50 height 7
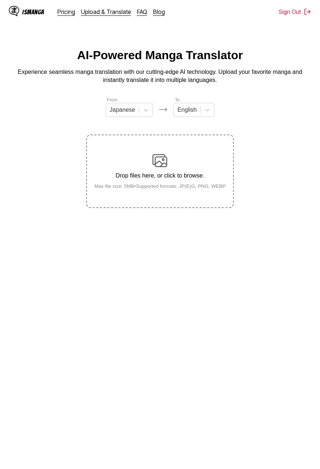
click at [175, 177] on p "Drop files here, or click to browse." at bounding box center [159, 175] width 143 height 7
click at [0, 0] on input "Drop files here, or click to browse. Max file size: 5MB • Supported formats: JP…" at bounding box center [0, 0] width 0 height 0
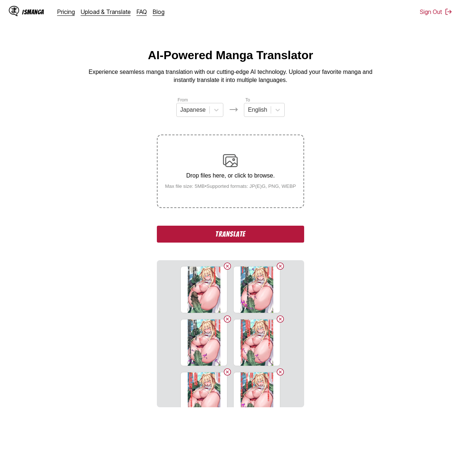
click at [248, 237] on button "Translate" at bounding box center [230, 234] width 147 height 17
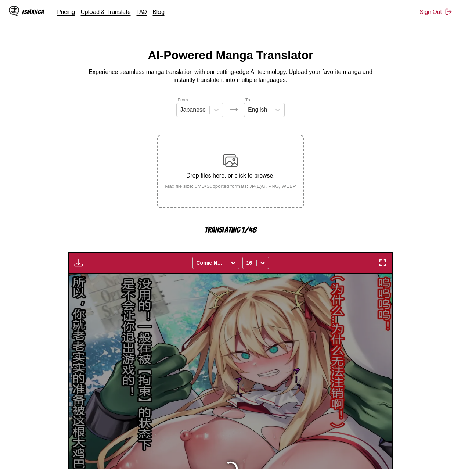
scroll to position [196, 0]
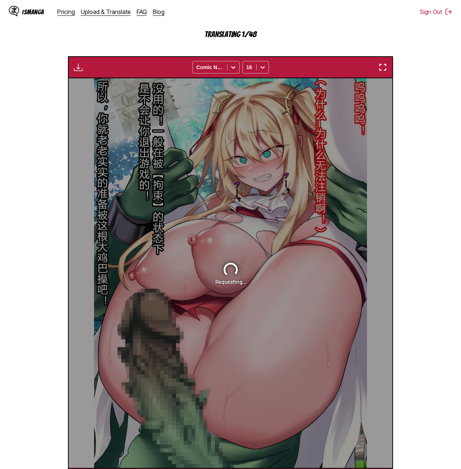
drag, startPoint x: 397, startPoint y: 169, endPoint x: 432, endPoint y: 118, distance: 61.3
click at [319, 118] on section "From Japanese To English Drop files here, or click to browse. Max file size: 5M…" at bounding box center [231, 195] width 450 height 589
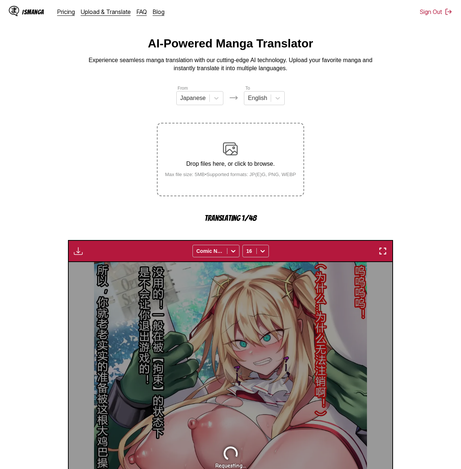
scroll to position [0, 0]
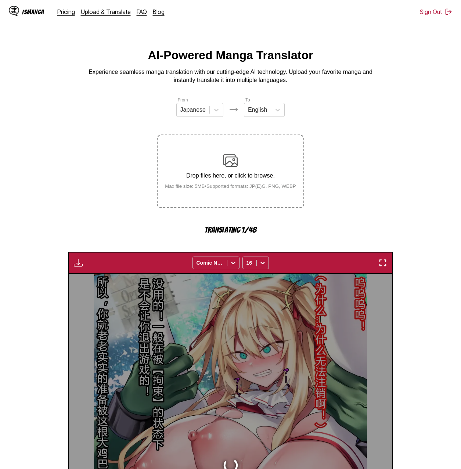
drag, startPoint x: 424, startPoint y: 139, endPoint x: 432, endPoint y: 101, distance: 38.4
click at [319, 101] on section "From Japanese To English Drop files here, or click to browse. Max file size: 5M…" at bounding box center [231, 390] width 450 height 589
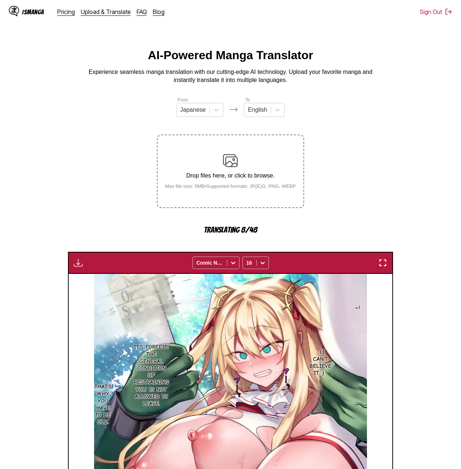
click at [319, 165] on section "From Japanese To English Drop files here, or click to browse. Max file size: 5M…" at bounding box center [231, 390] width 450 height 589
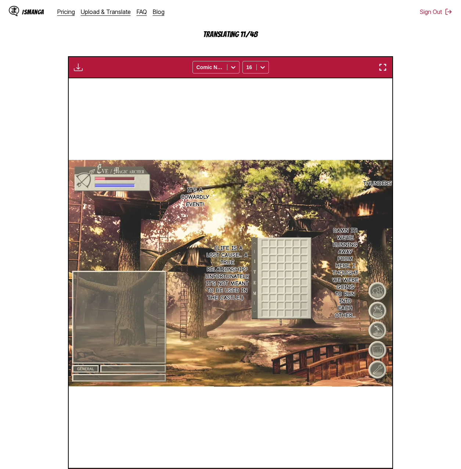
scroll to position [12, 0]
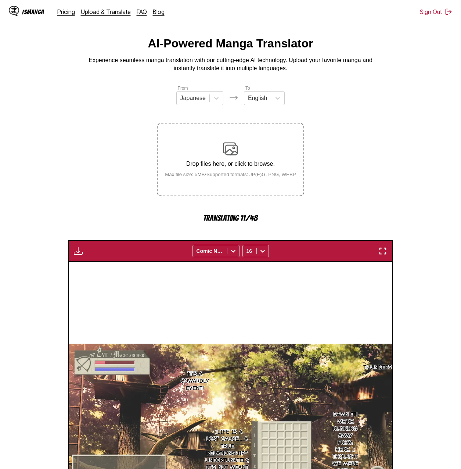
drag, startPoint x: 366, startPoint y: 152, endPoint x: 364, endPoint y: 95, distance: 56.7
click at [319, 95] on section "From Japanese To English Drop files here, or click to browse. Max file size: 5M…" at bounding box center [231, 379] width 450 height 589
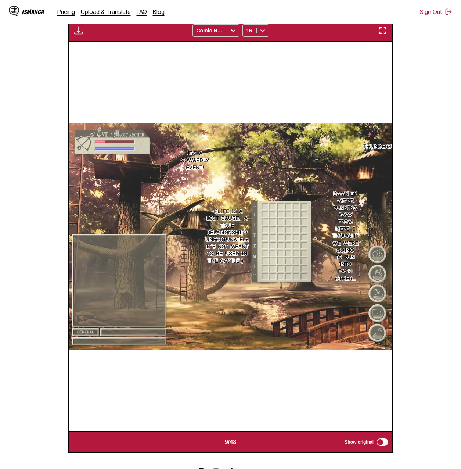
scroll to position [85, 0]
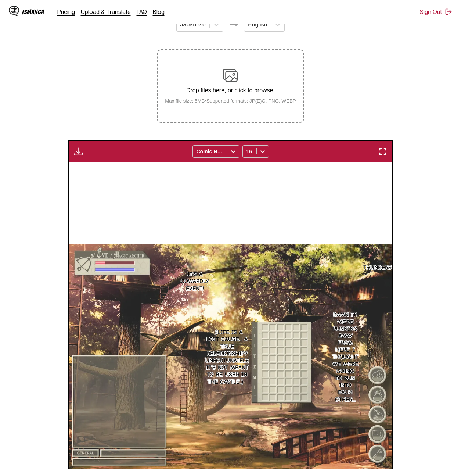
click at [75, 153] on img "button" at bounding box center [78, 151] width 9 height 9
click at [82, 172] on button "Download All" at bounding box center [98, 176] width 47 height 18
drag, startPoint x: 46, startPoint y: 224, endPoint x: 34, endPoint y: 220, distance: 12.6
click at [43, 224] on section "From Japanese To English Drop files here, or click to browse. Max file size: 5M…" at bounding box center [231, 292] width 450 height 563
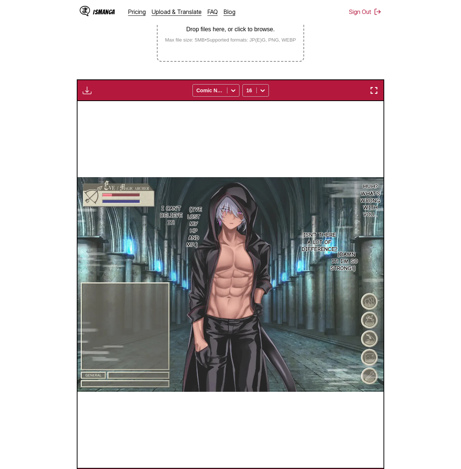
scroll to position [0, 14578]
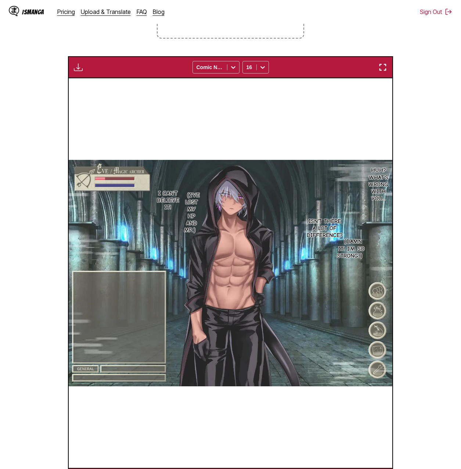
click at [83, 69] on button "button" at bounding box center [78, 68] width 13 height 10
click at [129, 44] on section "From Japanese To English Drop files here, or click to browse. Max file size: 5M…" at bounding box center [231, 208] width 450 height 563
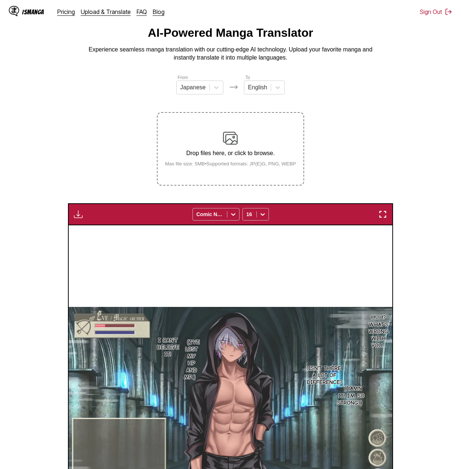
scroll to position [133, 0]
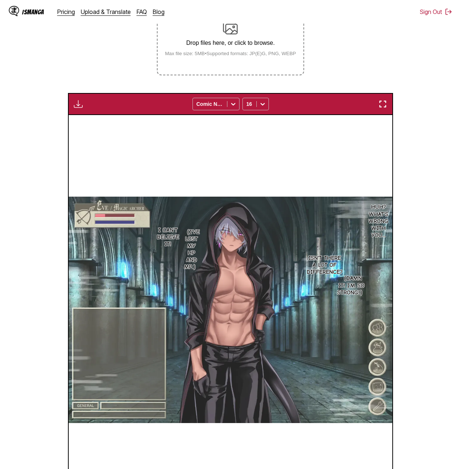
click at [319, 175] on section "From Japanese To English Drop files here, or click to browse. Max file size: 5M…" at bounding box center [231, 245] width 450 height 563
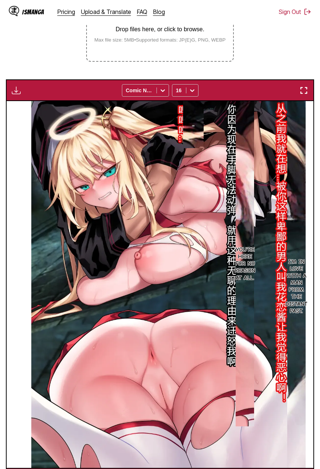
scroll to position [0, 13784]
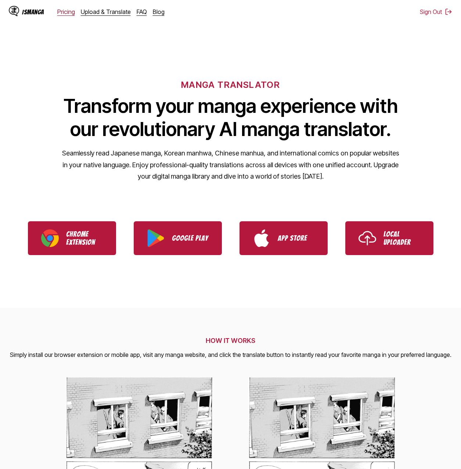
click at [61, 13] on link "Pricing" at bounding box center [66, 11] width 18 height 7
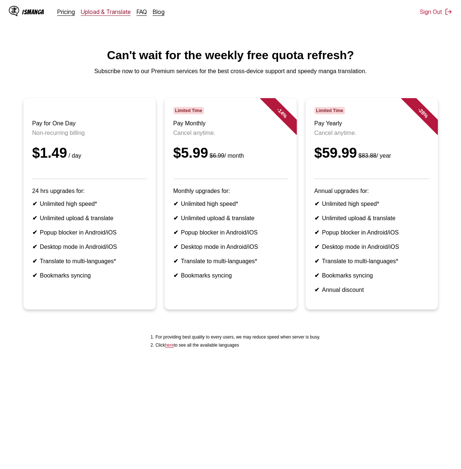
click at [100, 12] on link "Upload & Translate" at bounding box center [106, 11] width 50 height 7
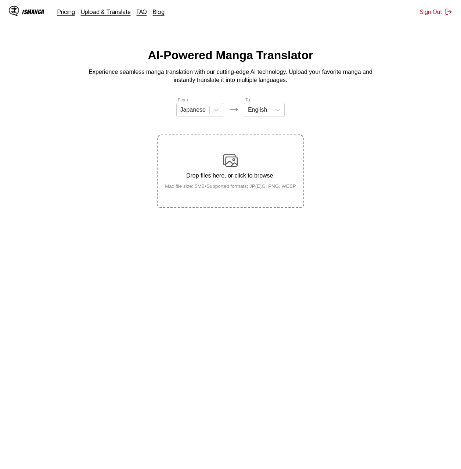
click at [226, 158] on img at bounding box center [230, 160] width 15 height 15
click at [0, 0] on input "Drop files here, or click to browse. Max file size: 5MB • Supported formats: JP…" at bounding box center [0, 0] width 0 height 0
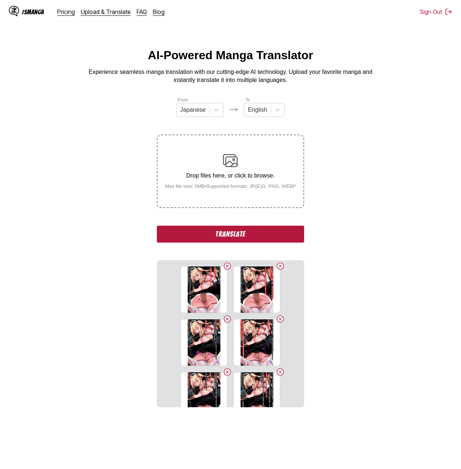
click at [243, 236] on button "Translate" at bounding box center [230, 234] width 147 height 17
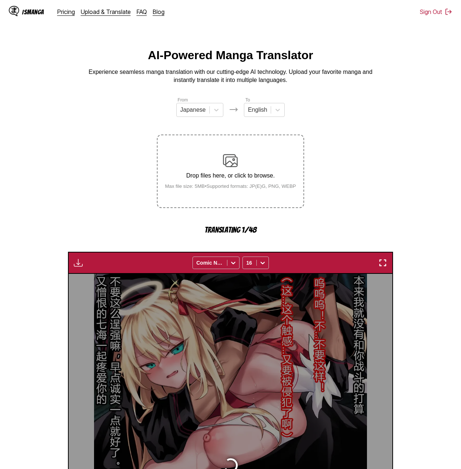
scroll to position [196, 0]
